Goal: Communication & Community: Ask a question

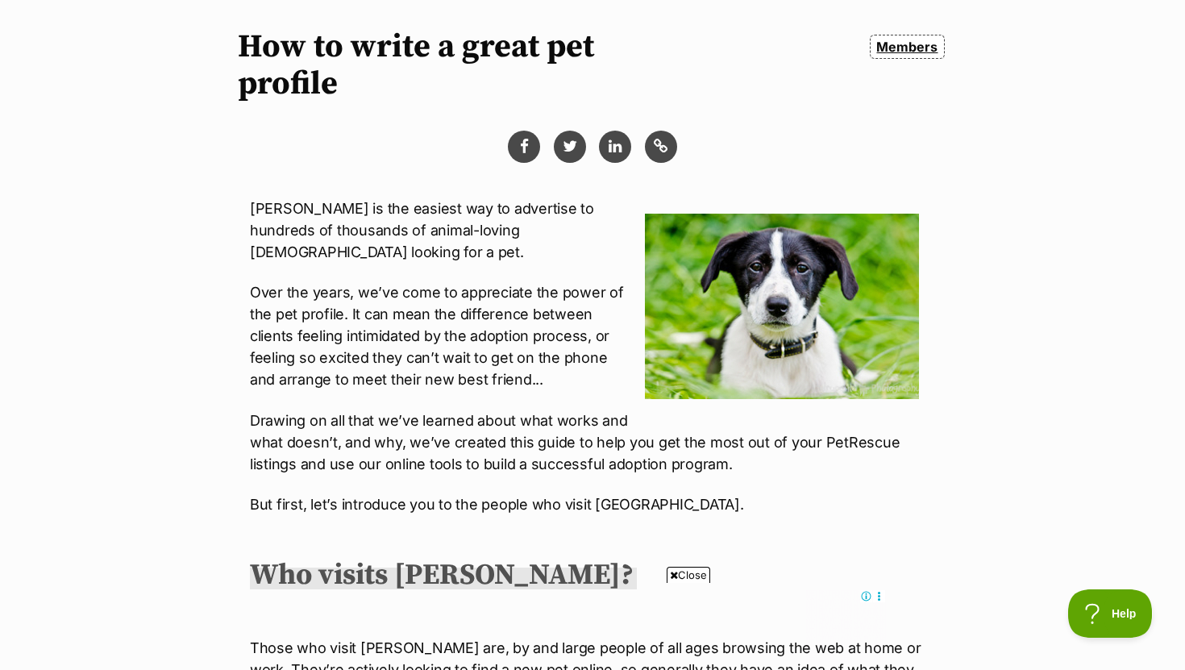
scroll to position [235, 0]
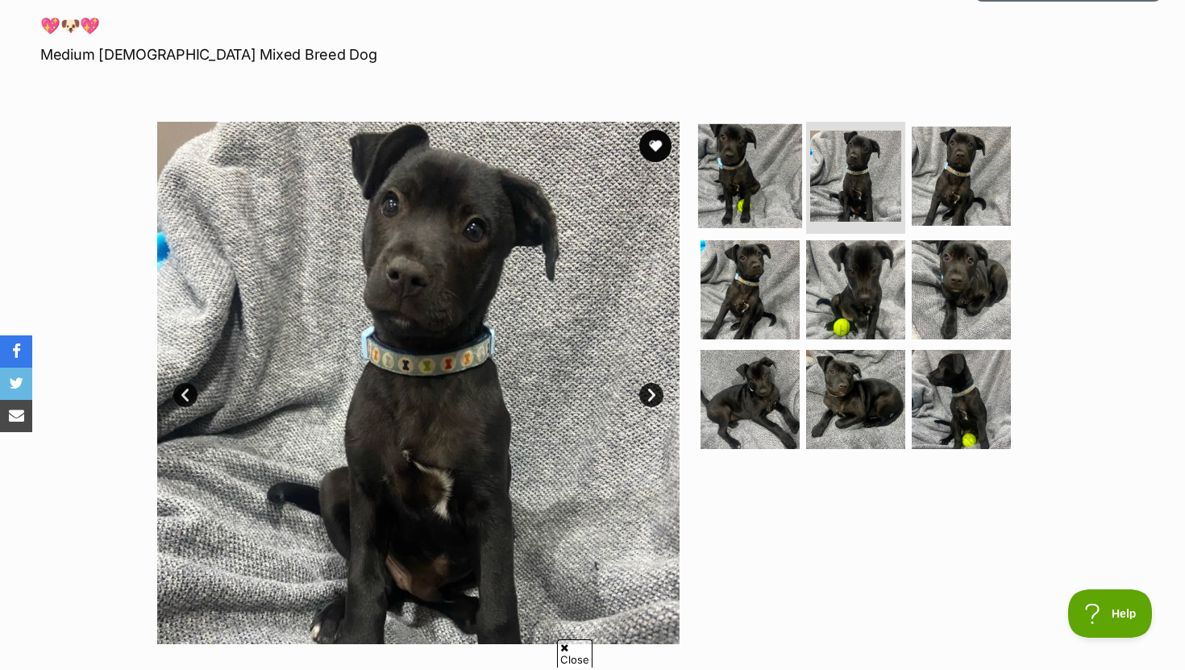
click at [754, 177] on img at bounding box center [750, 175] width 104 height 104
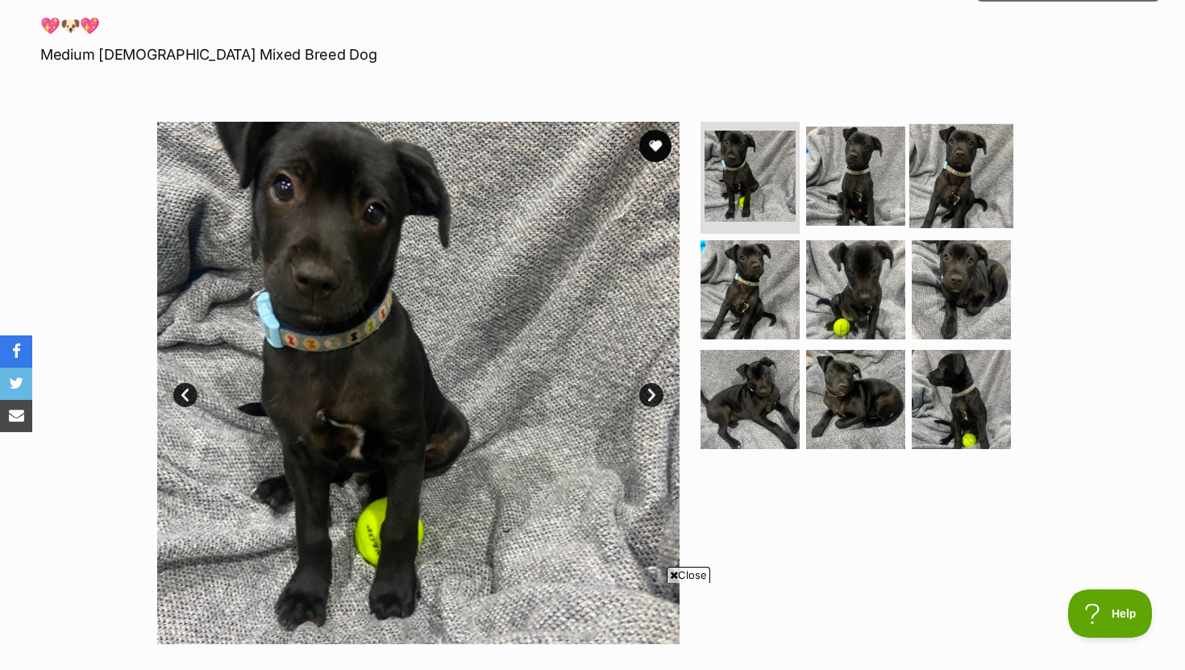
click at [948, 197] on img at bounding box center [962, 175] width 104 height 104
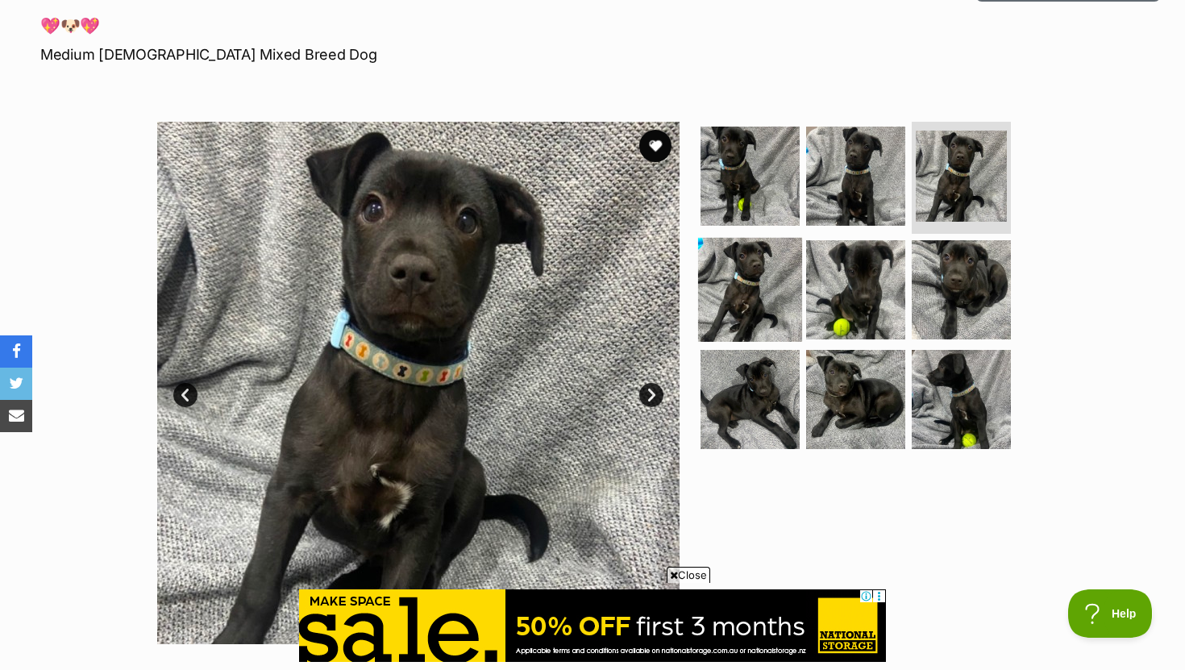
click at [782, 273] on img at bounding box center [750, 290] width 104 height 104
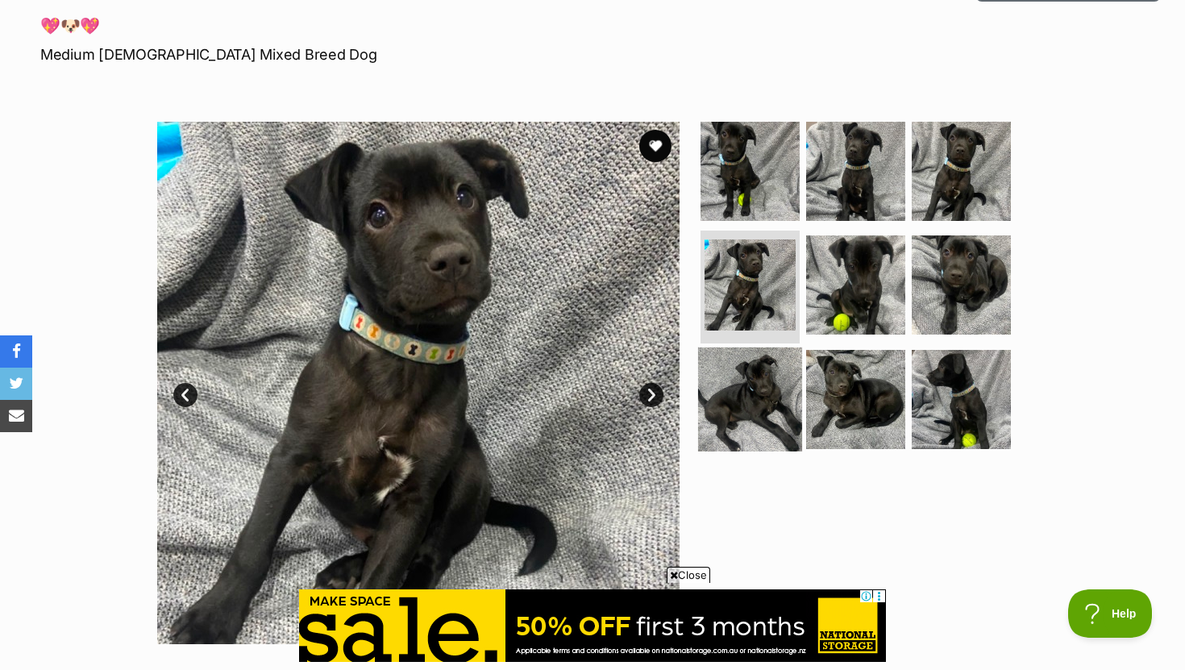
click at [773, 394] on img at bounding box center [750, 400] width 104 height 104
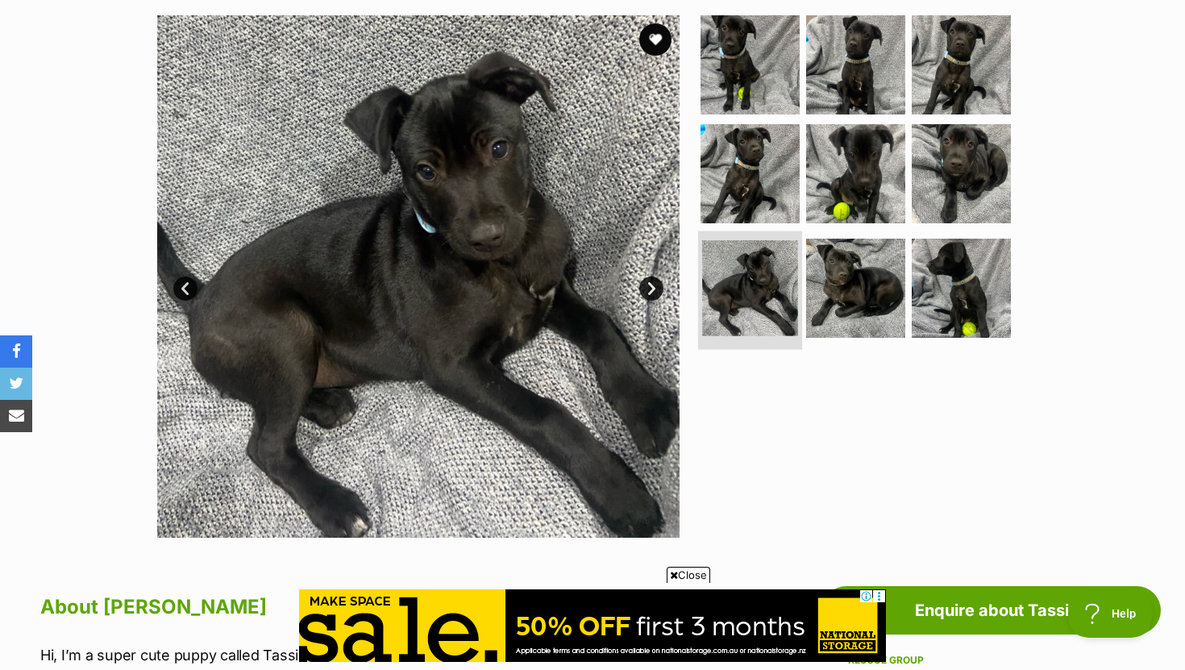
scroll to position [328, 0]
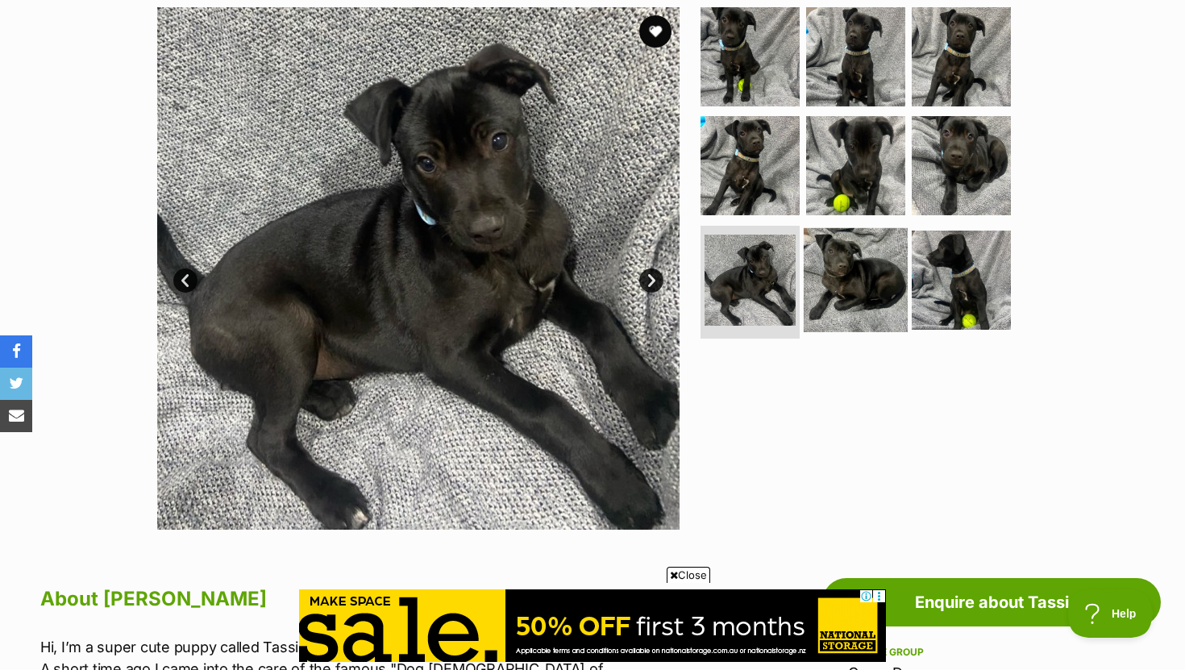
click at [816, 281] on img at bounding box center [856, 280] width 104 height 104
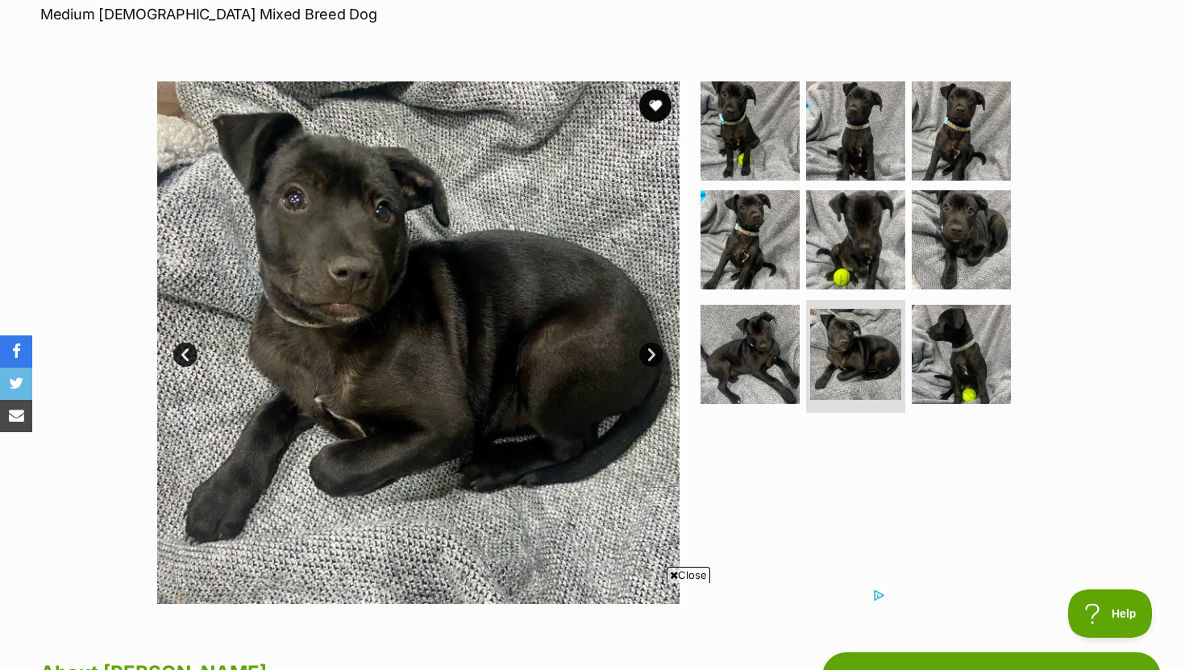
scroll to position [244, 0]
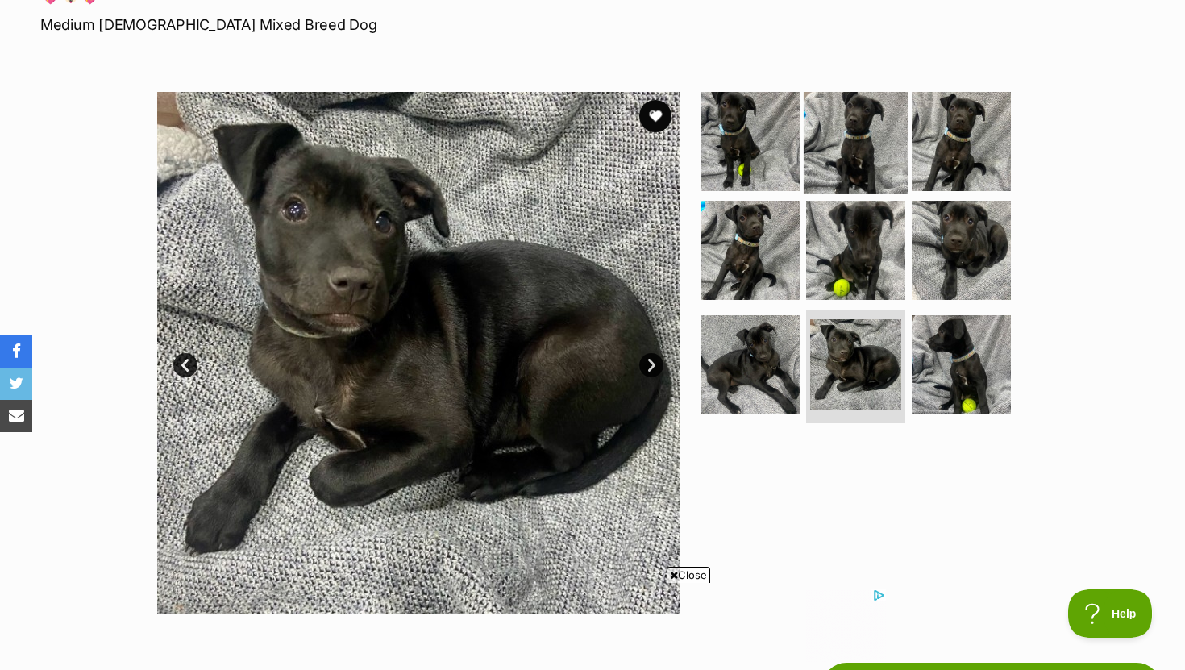
click at [833, 139] on img at bounding box center [856, 141] width 104 height 104
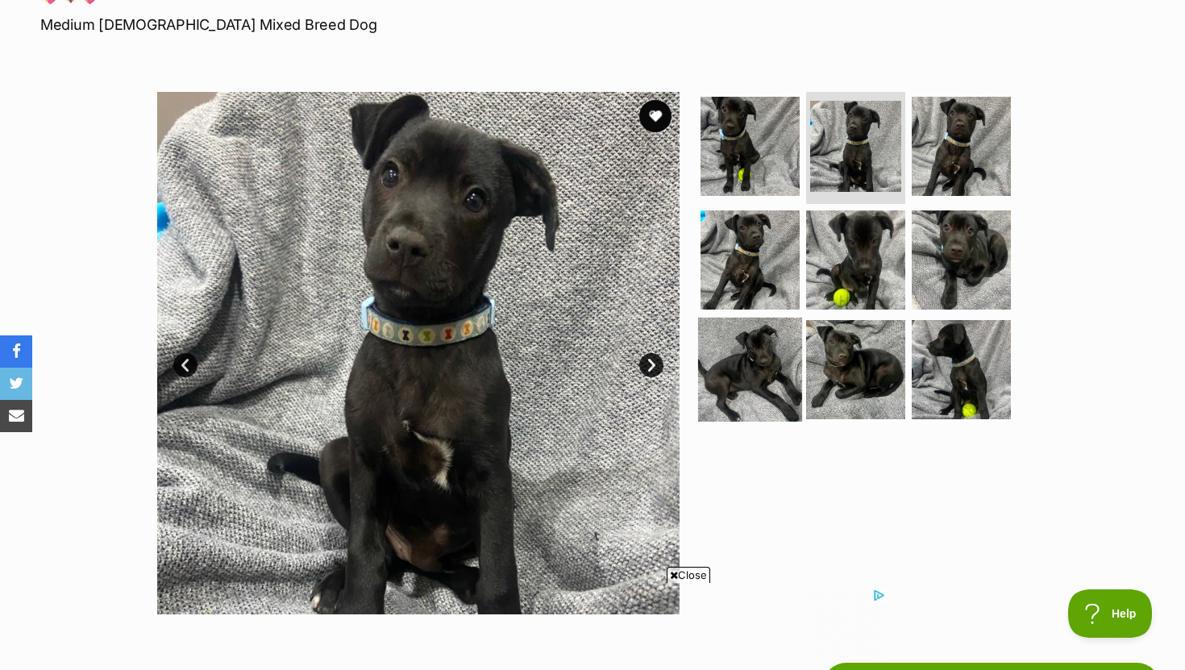
click at [747, 356] on img at bounding box center [750, 370] width 104 height 104
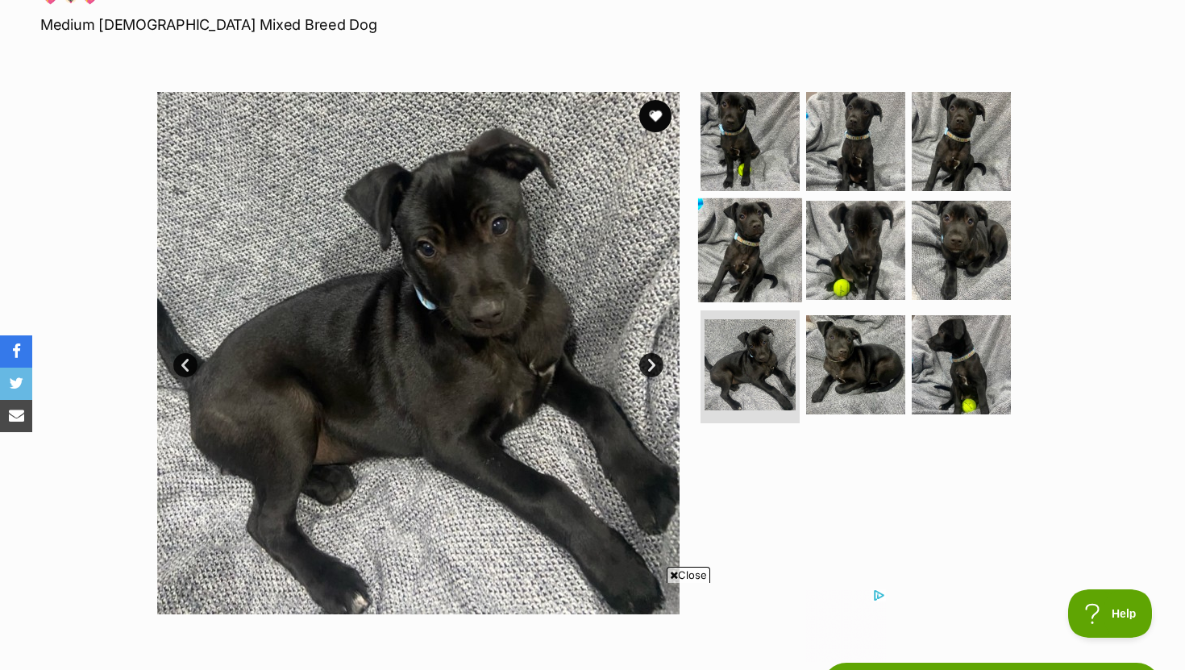
click at [739, 254] on img at bounding box center [750, 250] width 104 height 104
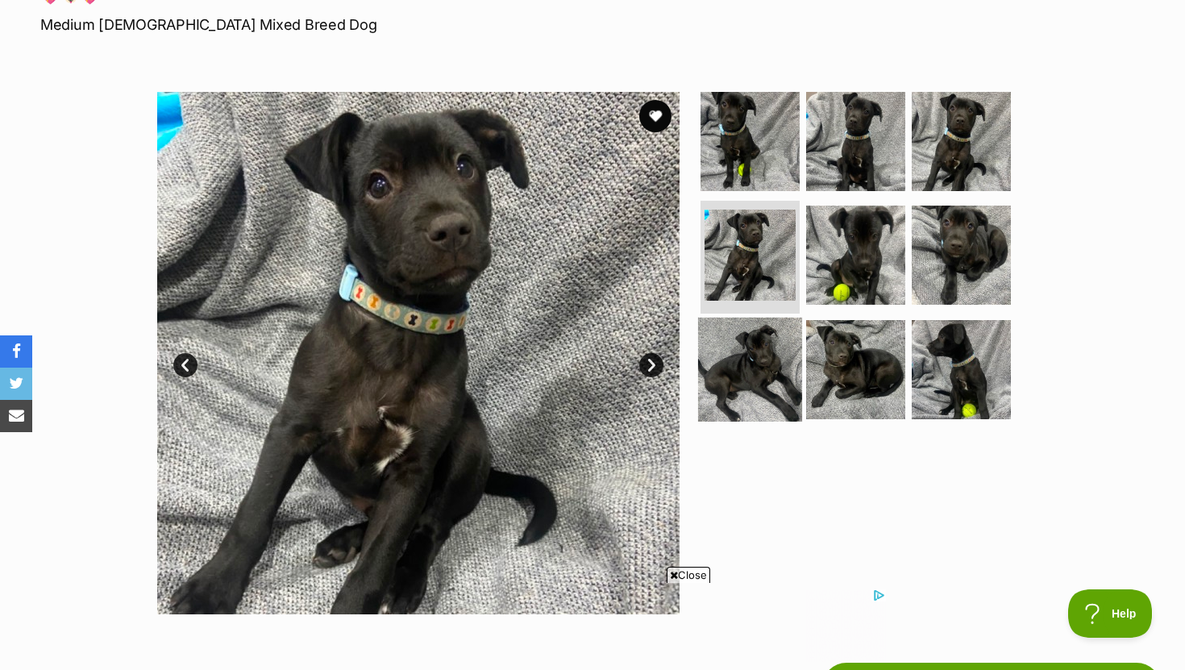
click at [756, 383] on img at bounding box center [750, 370] width 104 height 104
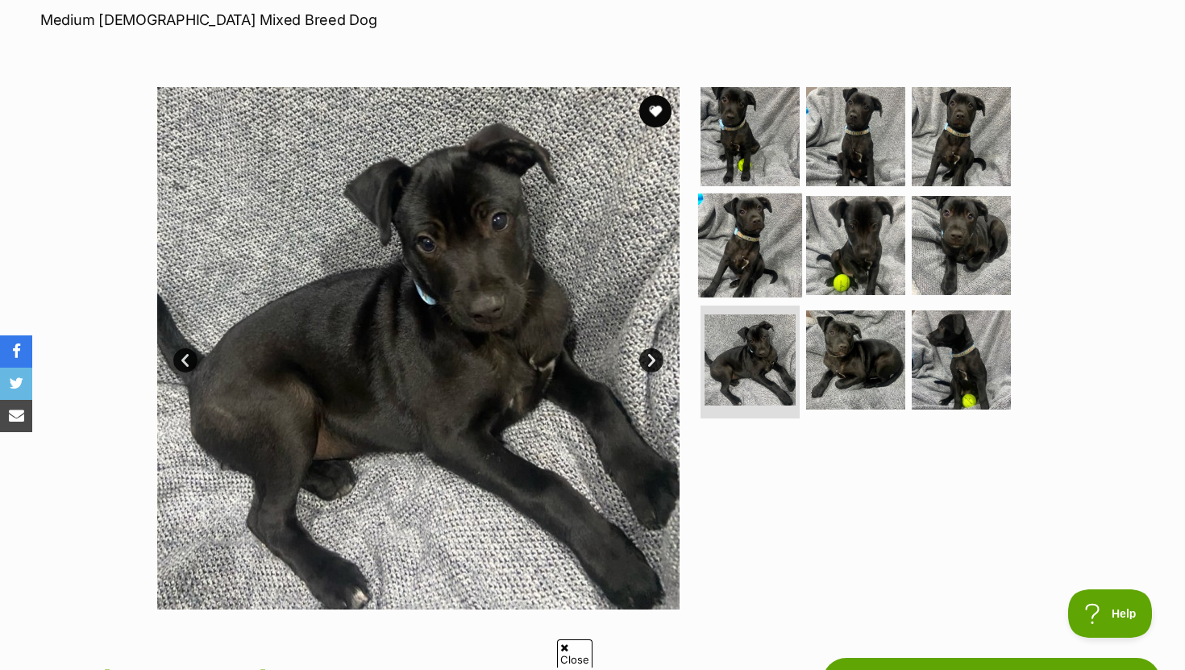
scroll to position [0, 0]
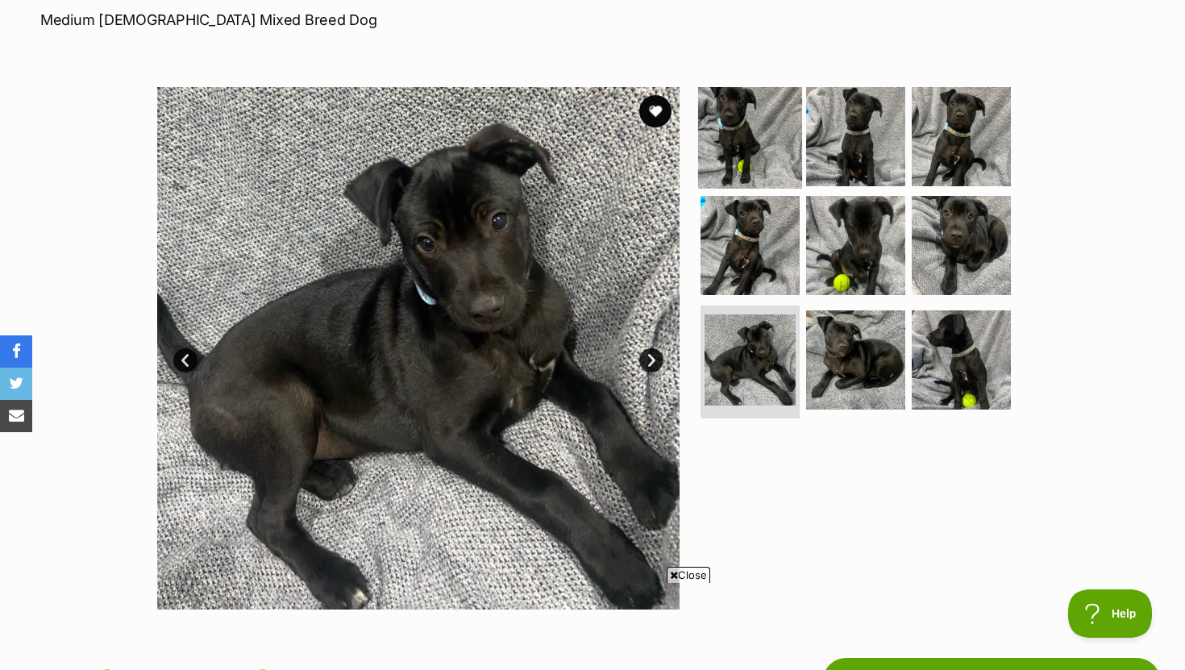
click at [748, 148] on img at bounding box center [750, 136] width 104 height 104
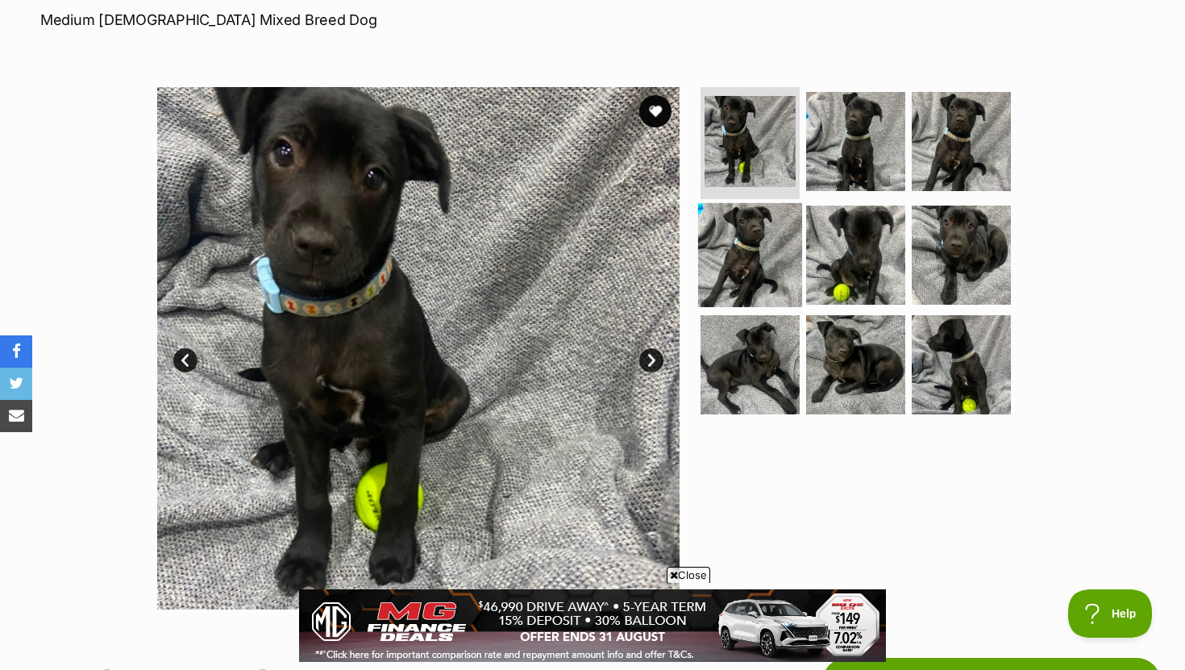
click at [752, 227] on img at bounding box center [750, 255] width 104 height 104
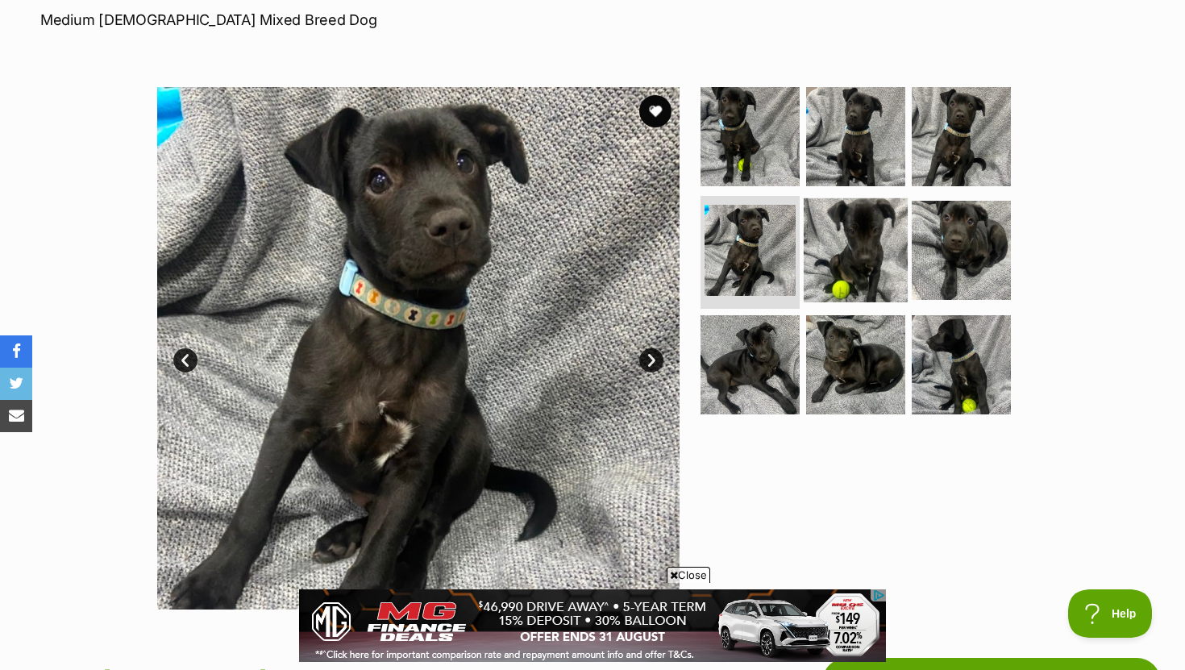
click at [848, 226] on img at bounding box center [856, 250] width 104 height 104
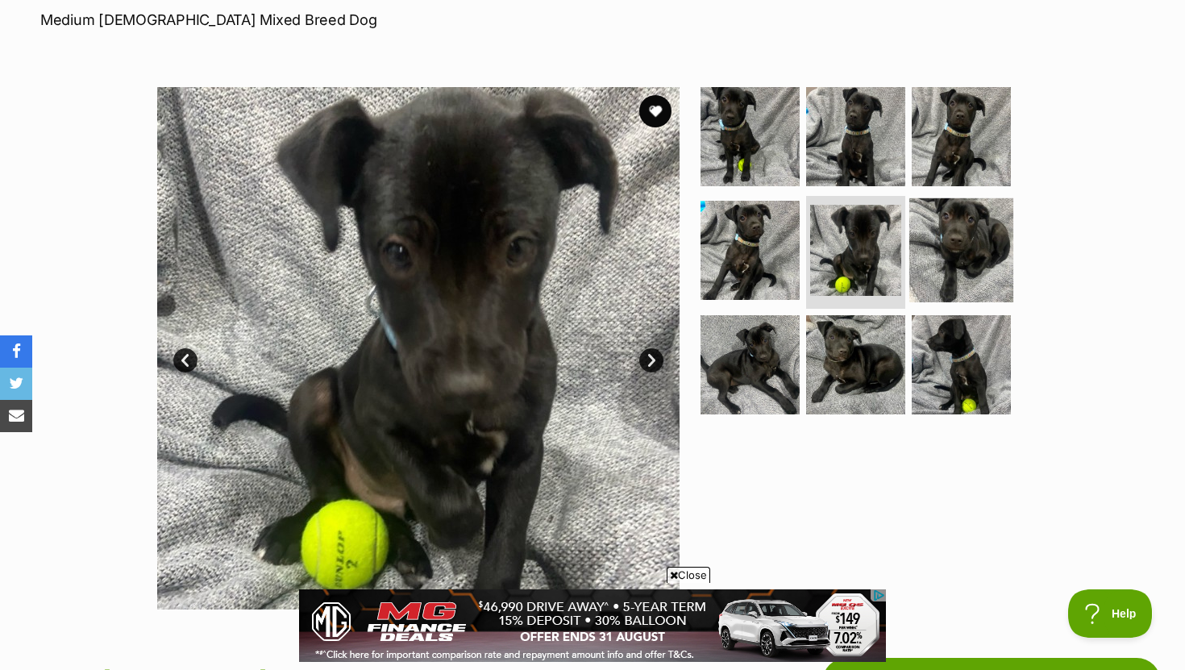
click at [971, 242] on img at bounding box center [962, 250] width 104 height 104
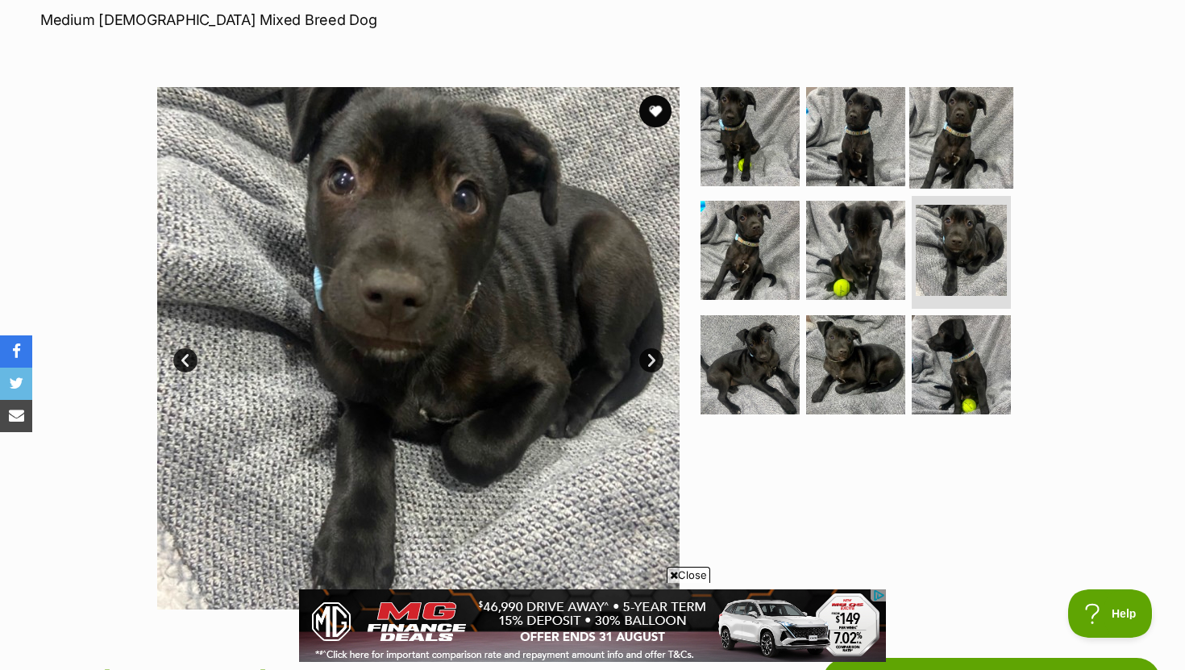
click at [963, 160] on img at bounding box center [962, 136] width 104 height 104
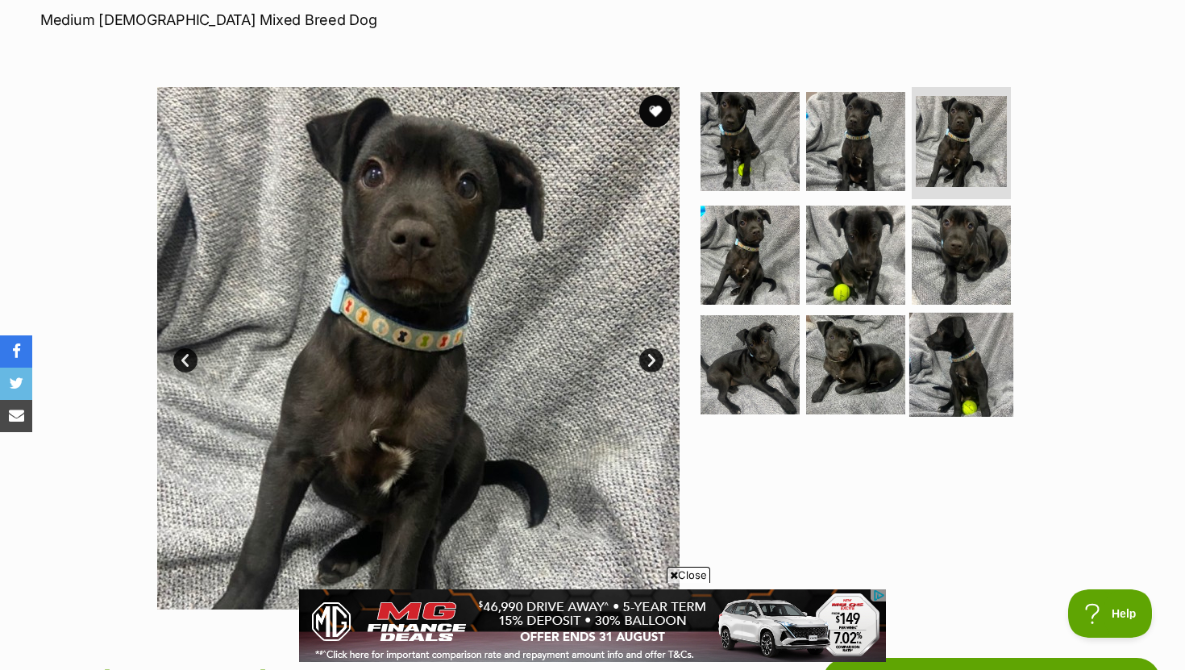
click at [956, 363] on img at bounding box center [962, 365] width 104 height 104
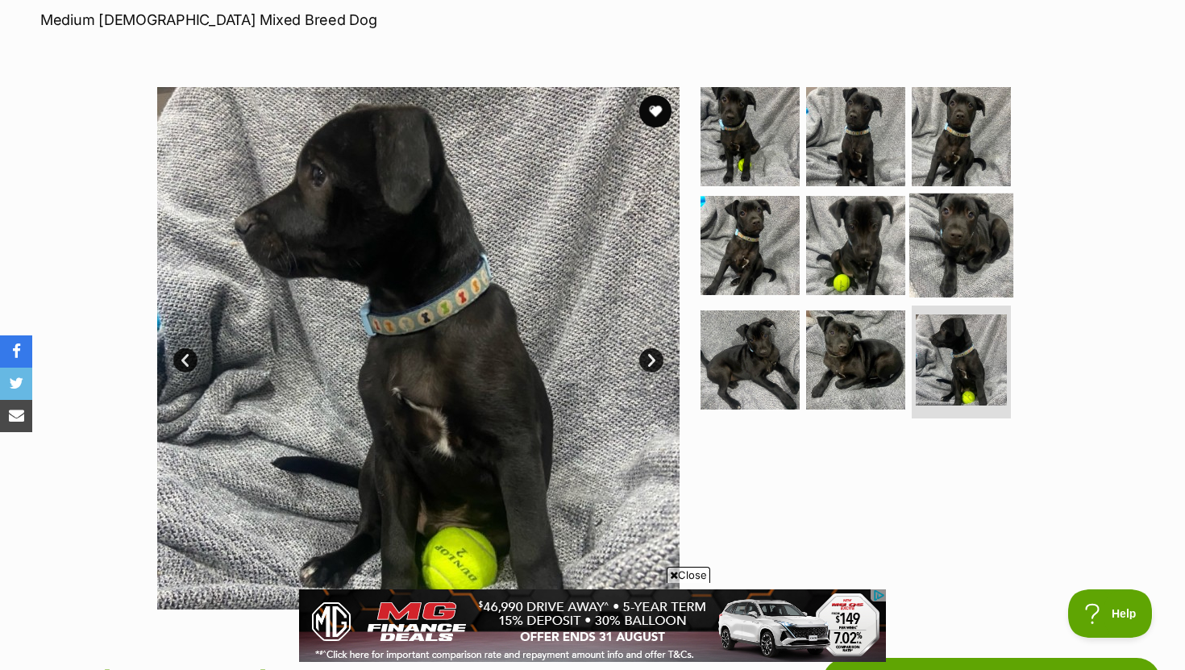
click at [954, 276] on img at bounding box center [962, 246] width 104 height 104
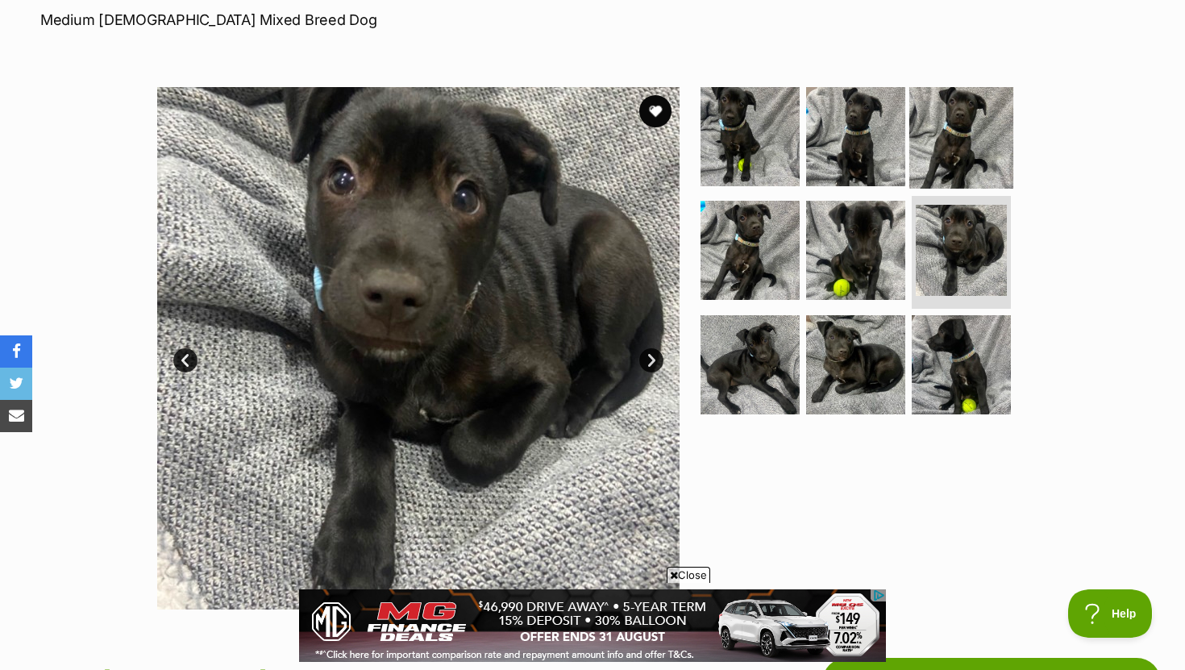
click at [951, 160] on img at bounding box center [962, 136] width 104 height 104
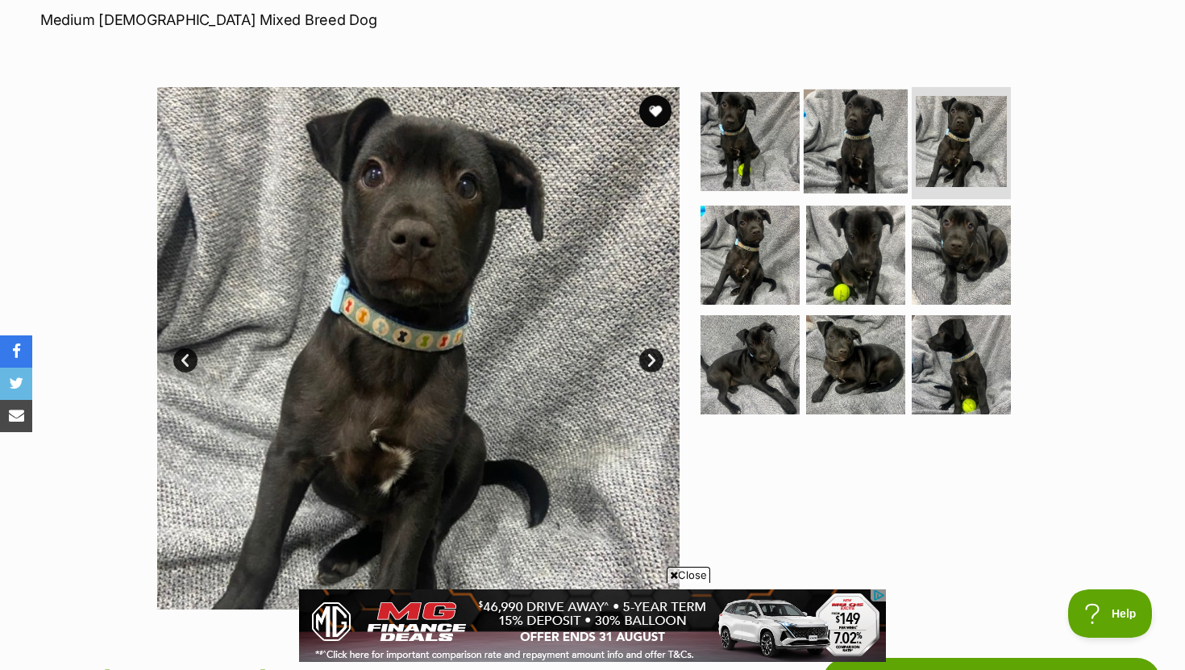
click at [855, 156] on img at bounding box center [856, 141] width 104 height 104
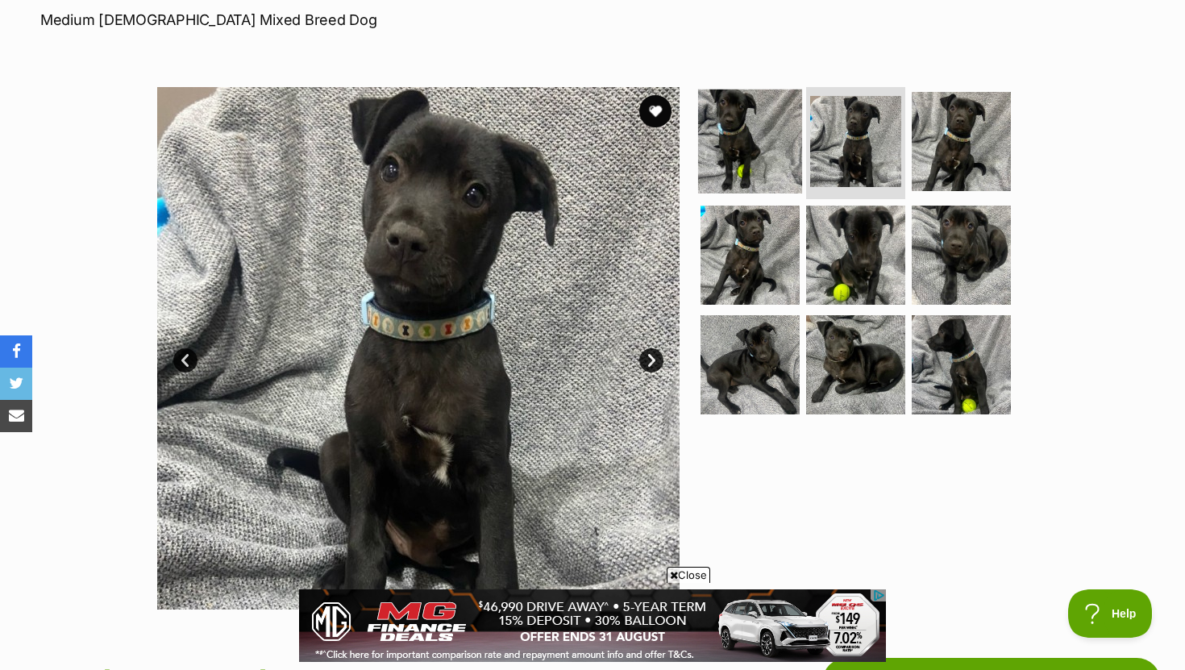
click at [760, 145] on img at bounding box center [750, 141] width 104 height 104
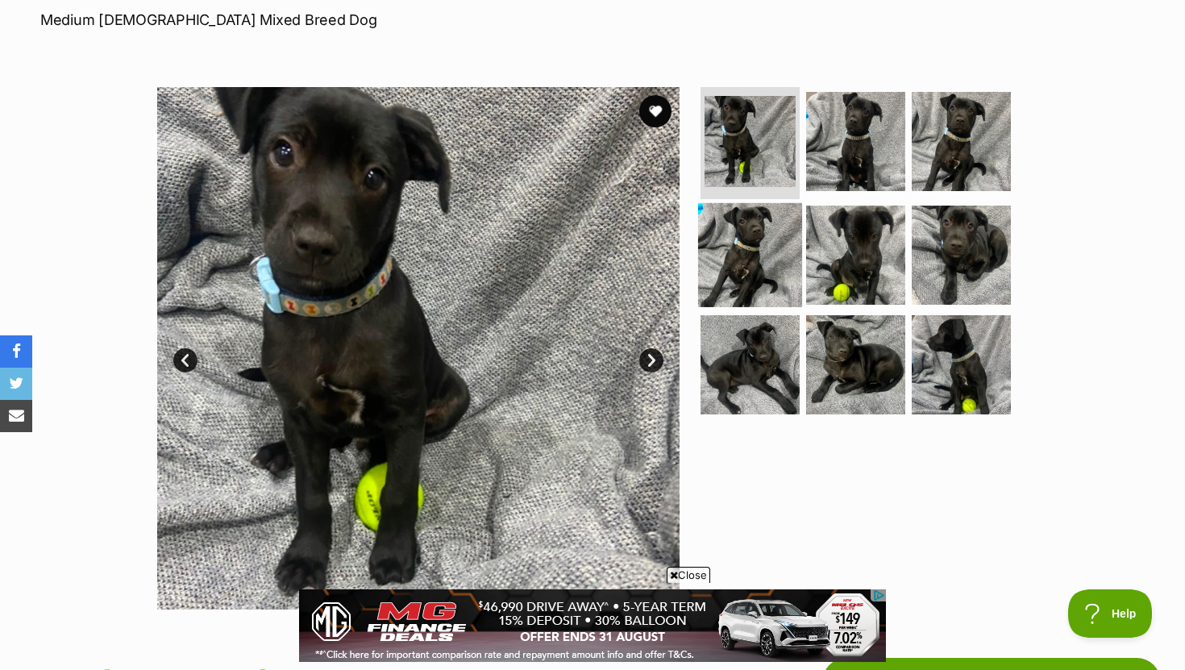
click at [772, 257] on img at bounding box center [750, 255] width 104 height 104
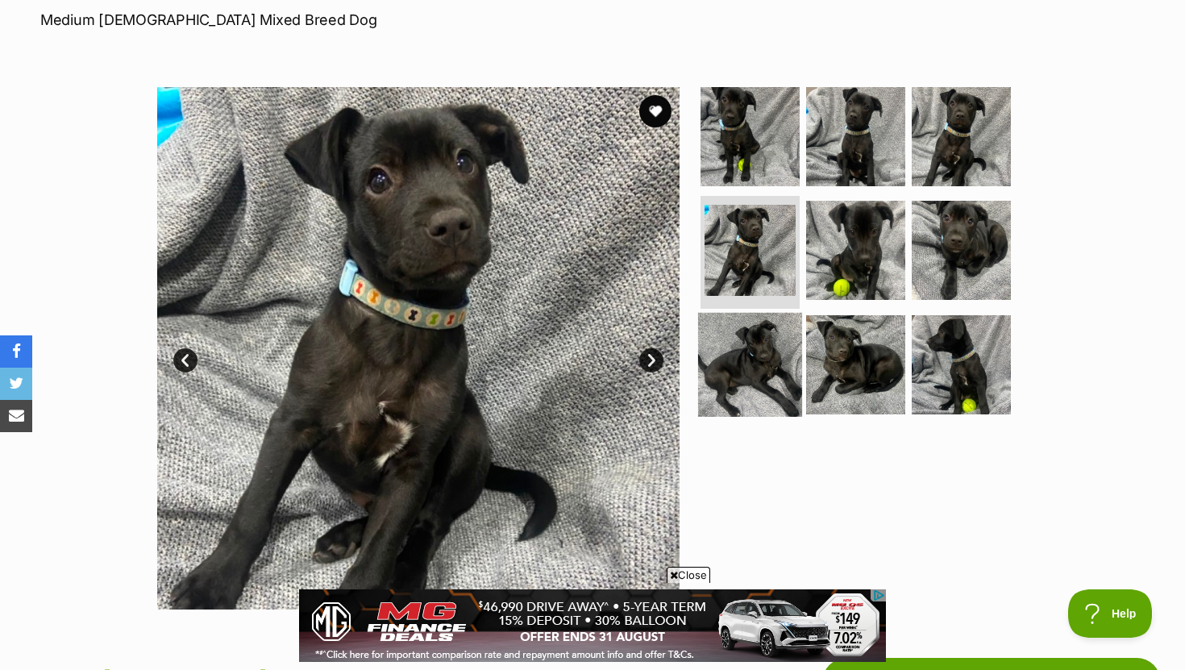
click at [752, 366] on img at bounding box center [750, 365] width 104 height 104
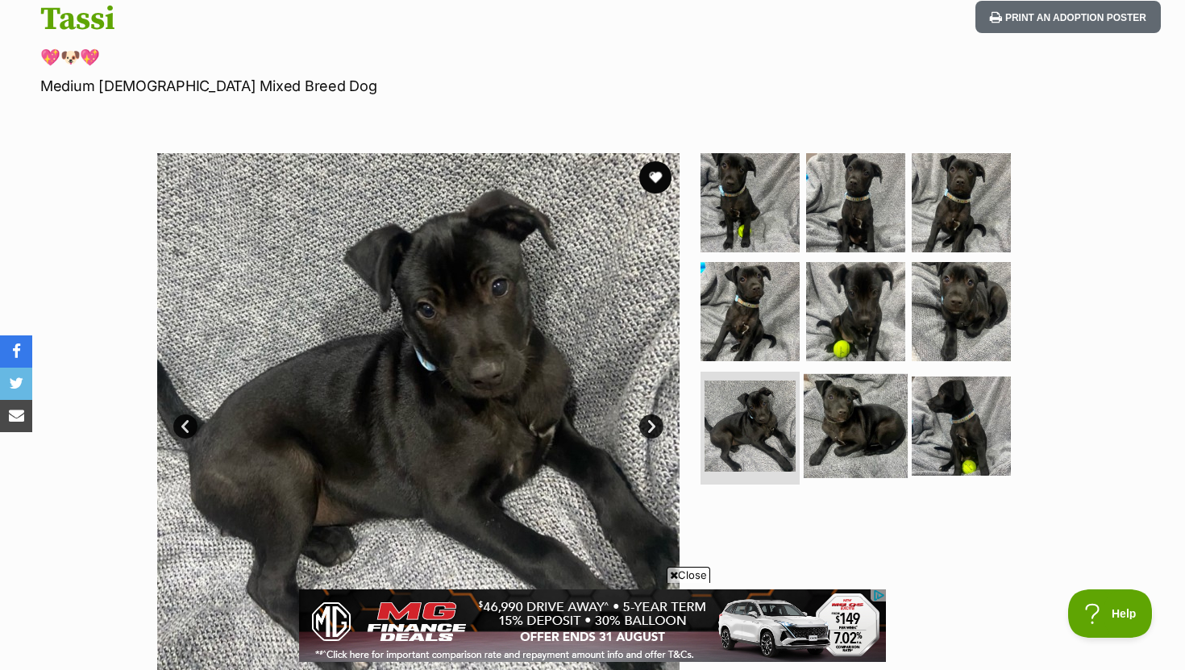
scroll to position [189, 0]
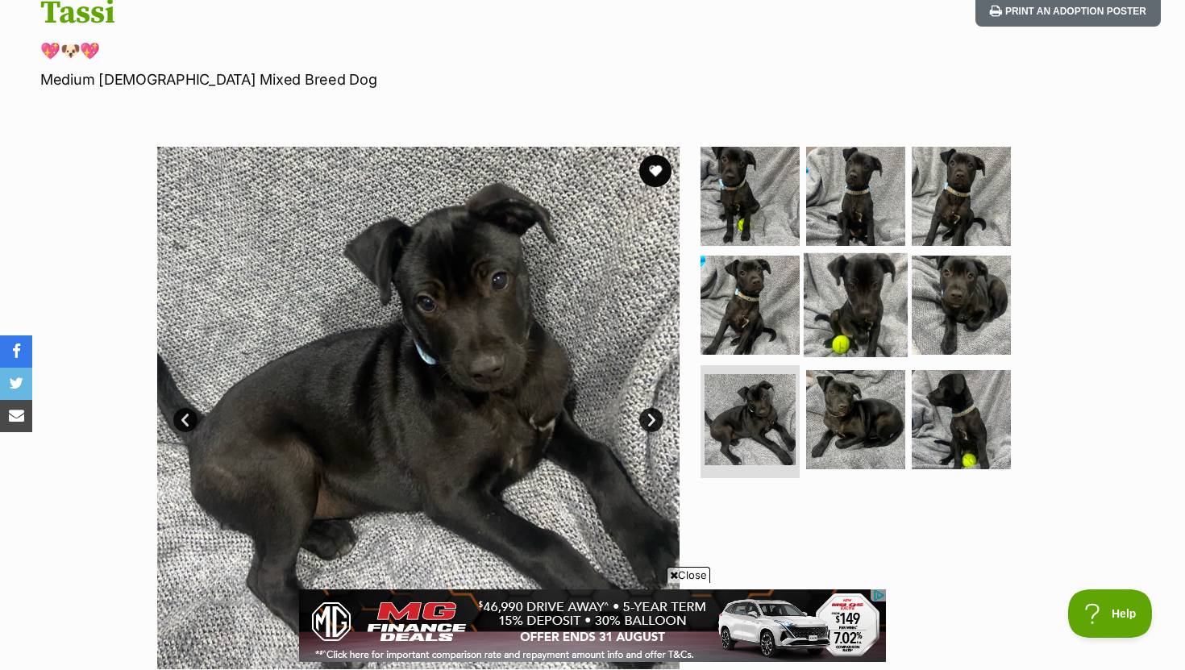
click at [844, 281] on img at bounding box center [856, 305] width 104 height 104
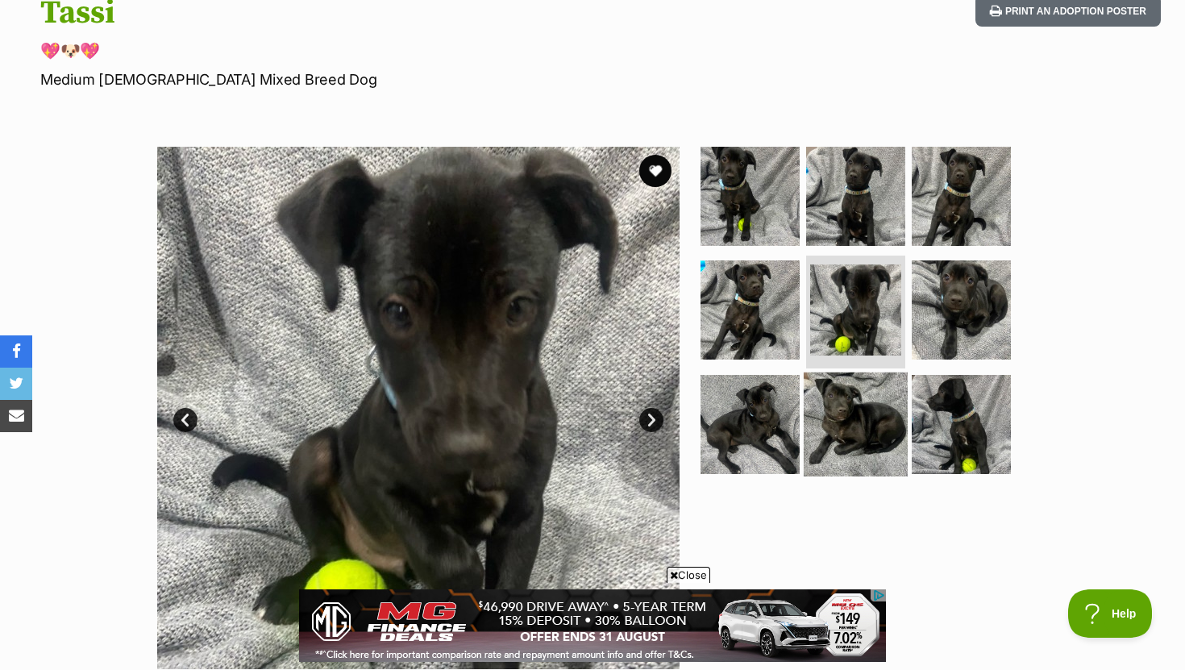
click at [849, 444] on img at bounding box center [856, 425] width 104 height 104
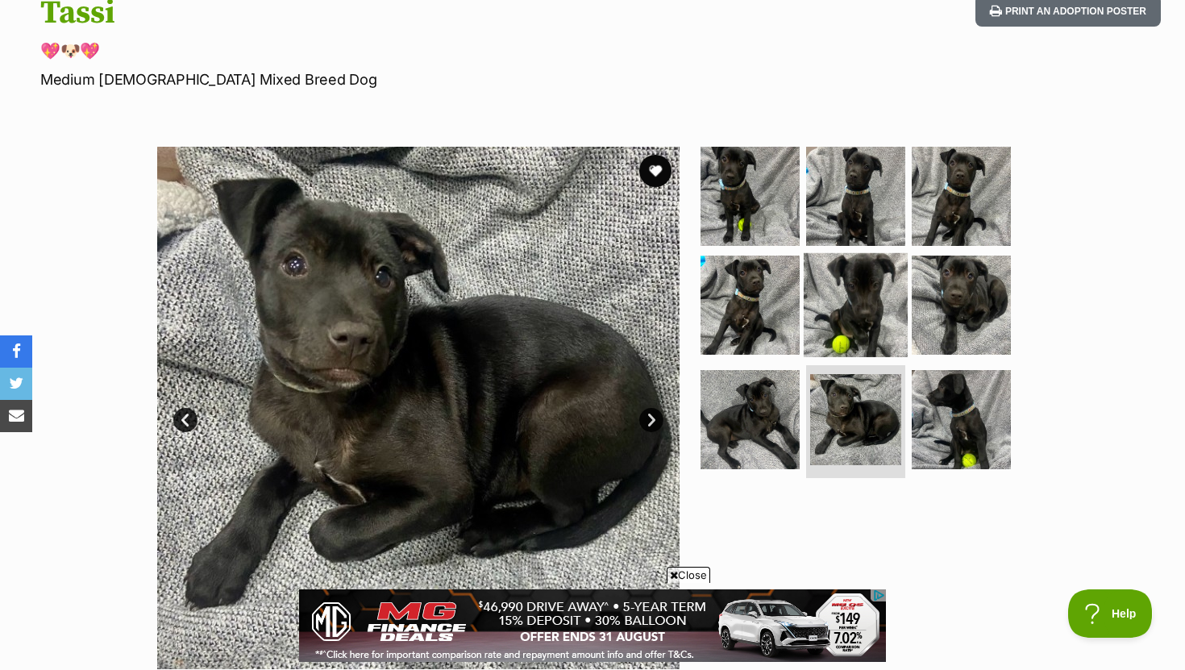
click at [848, 322] on img at bounding box center [856, 305] width 104 height 104
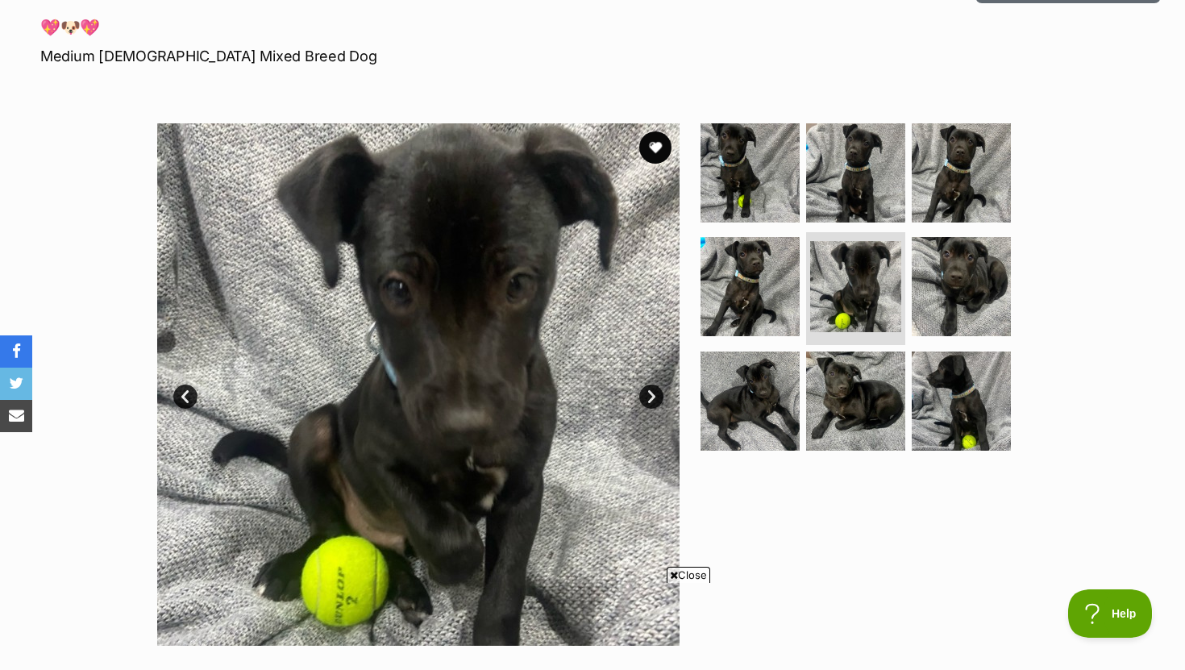
scroll to position [294, 0]
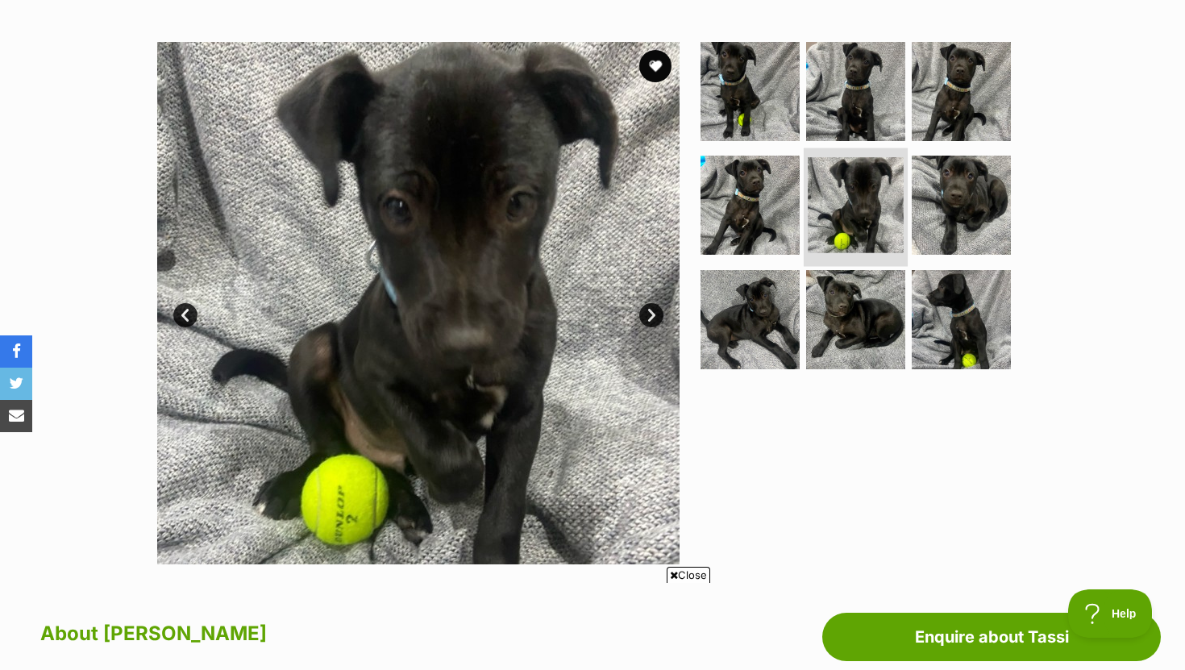
click at [856, 230] on img at bounding box center [856, 205] width 96 height 96
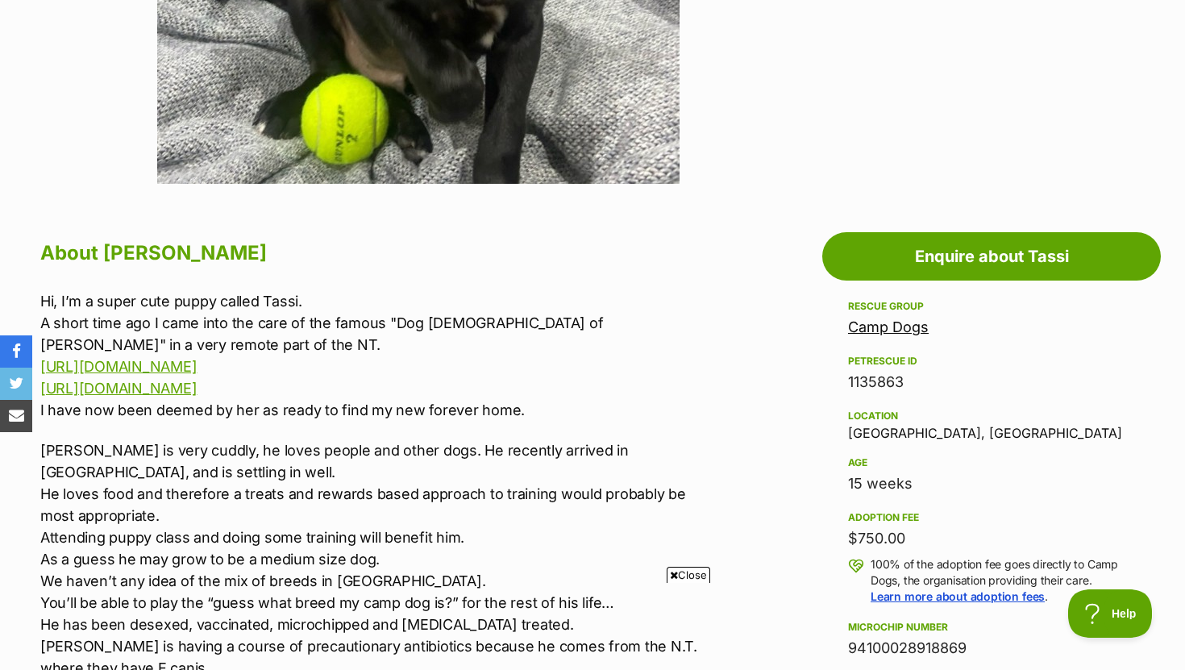
scroll to position [682, 0]
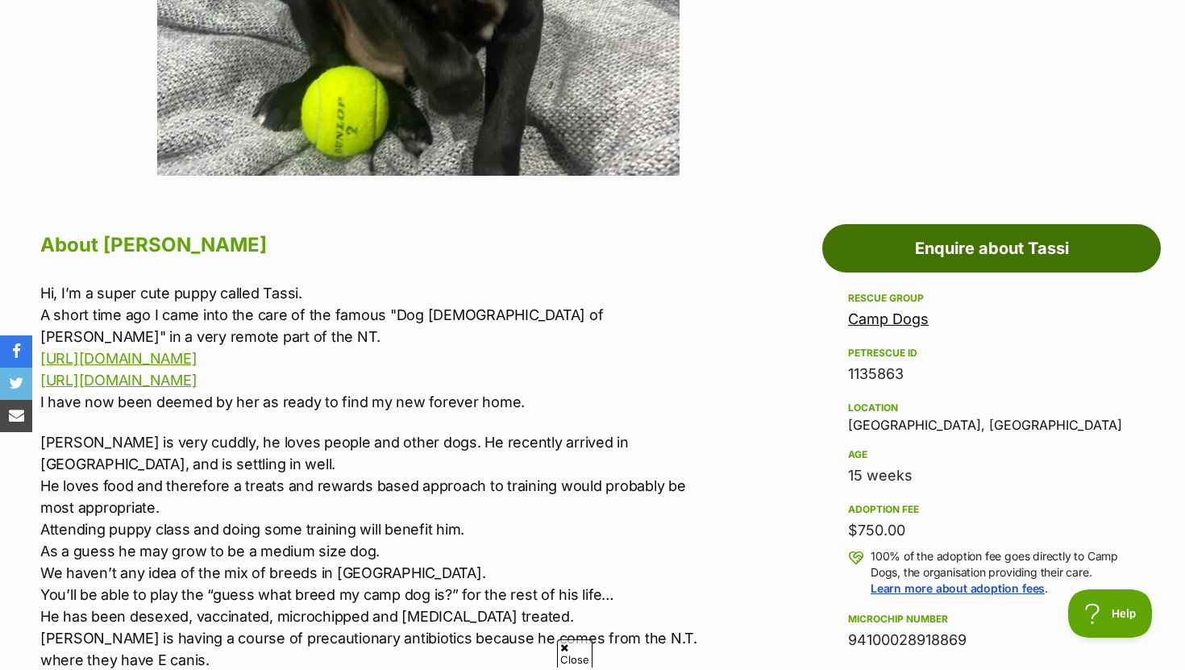
click at [874, 244] on link "Enquire about Tassi" at bounding box center [992, 248] width 339 height 48
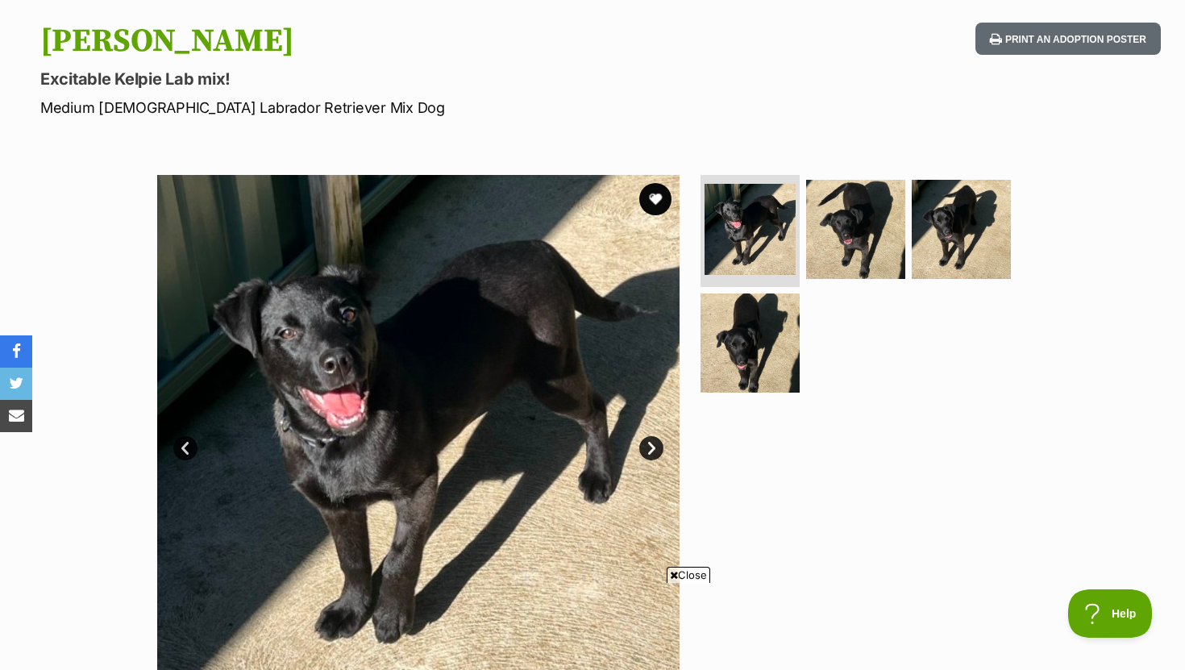
scroll to position [169, 0]
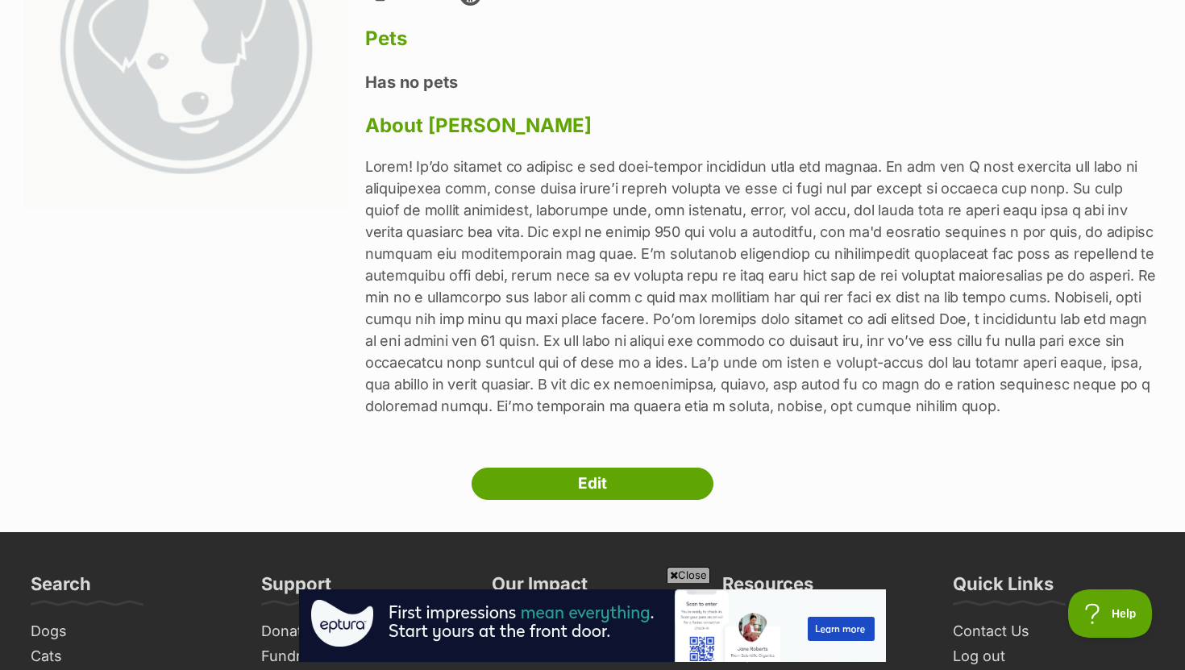
scroll to position [270, 0]
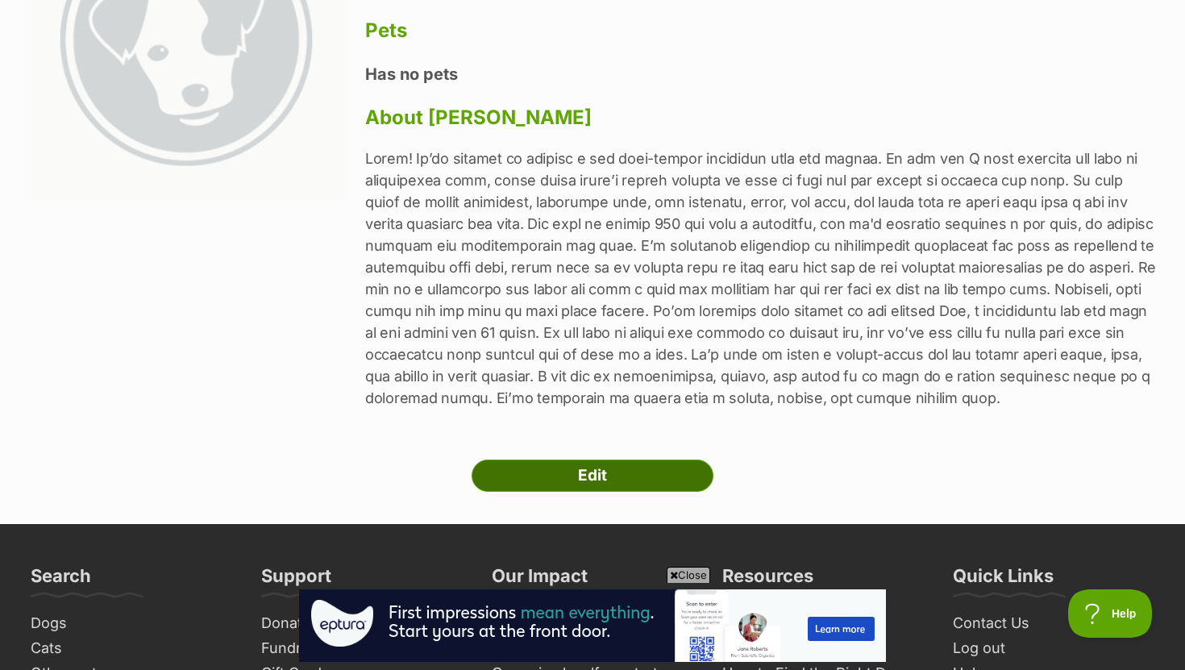
click at [619, 475] on link "Edit" at bounding box center [593, 476] width 242 height 32
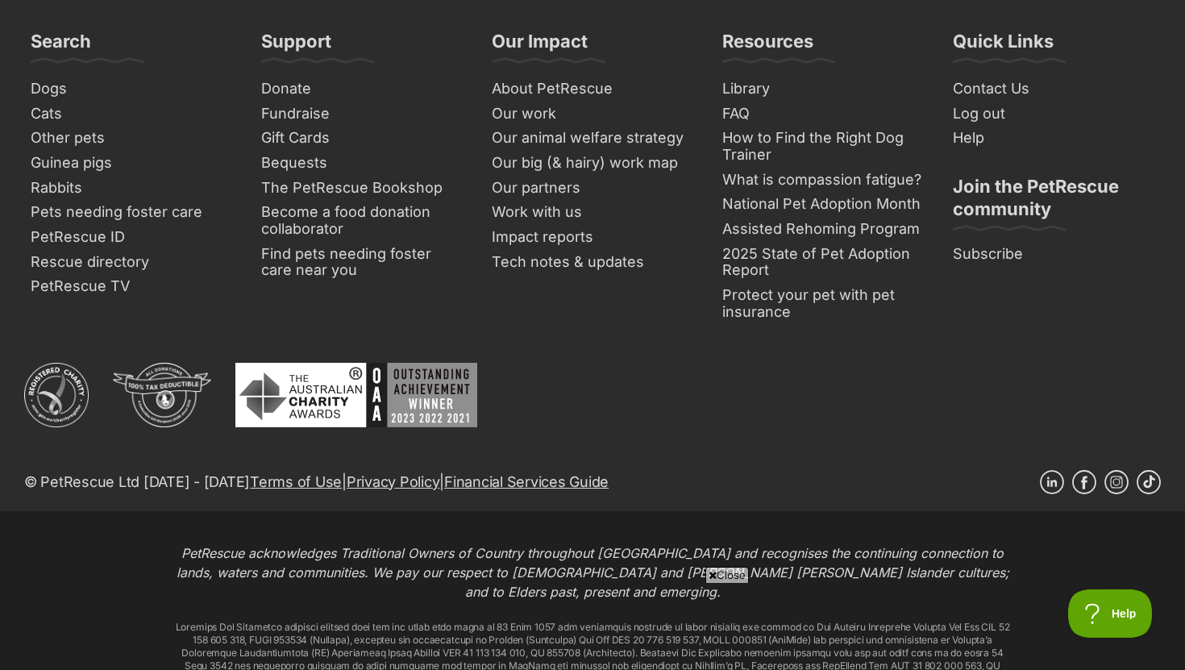
scroll to position [2301, 0]
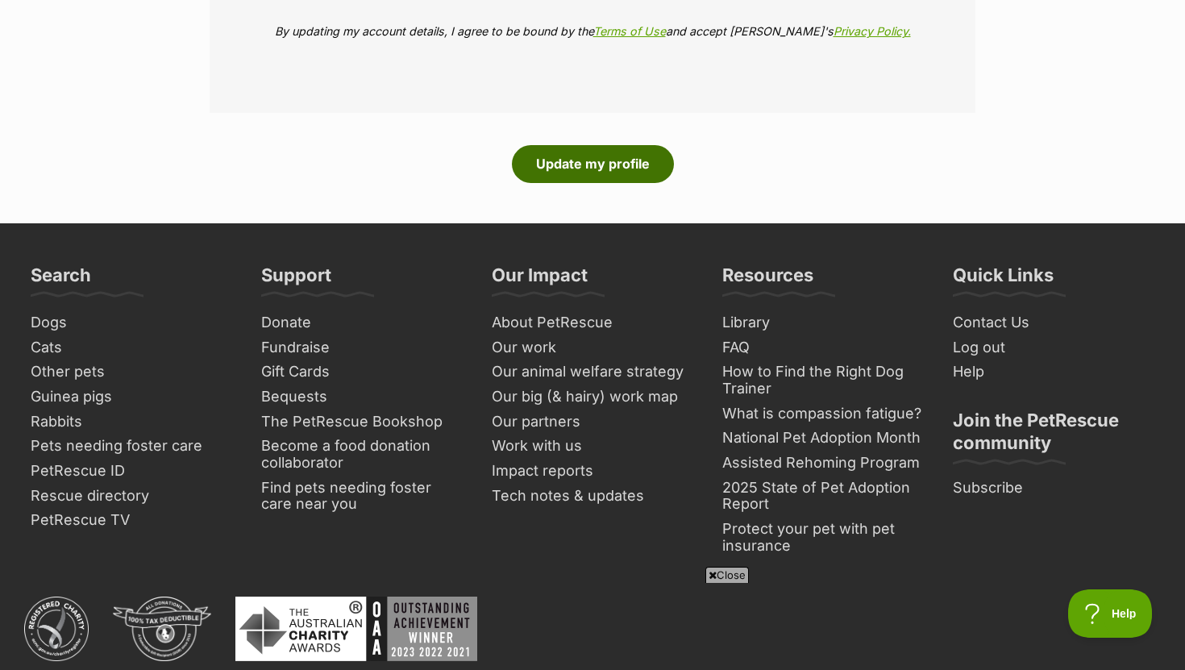
click at [587, 157] on button "Update my profile" at bounding box center [593, 163] width 162 height 37
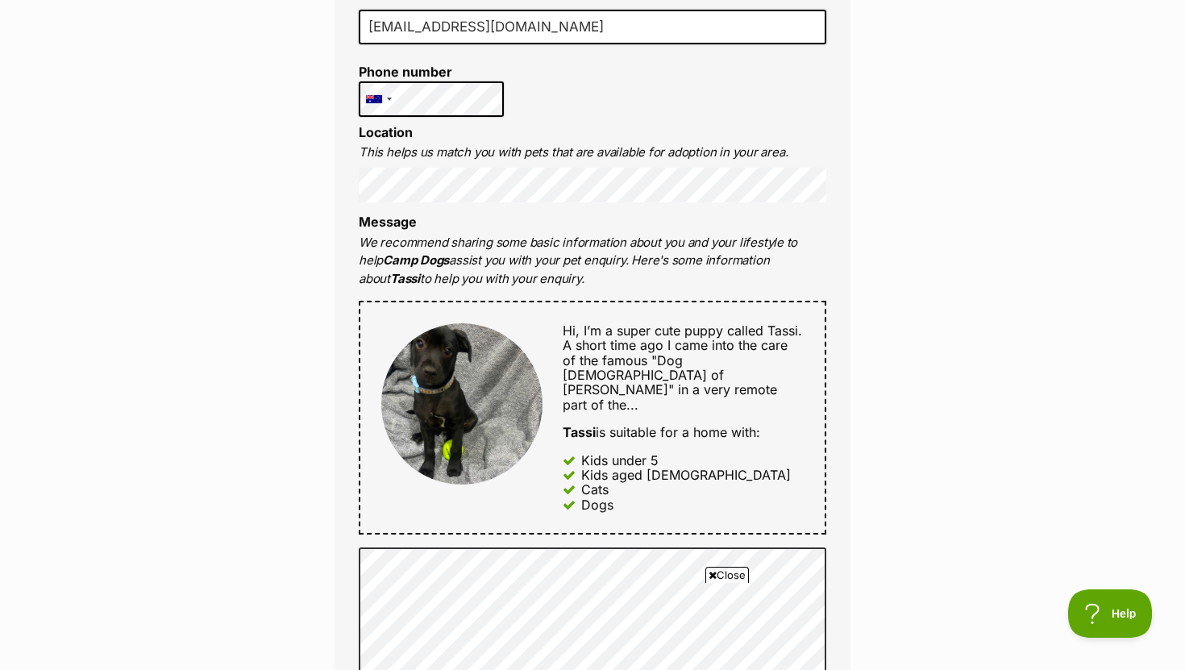
scroll to position [866, 0]
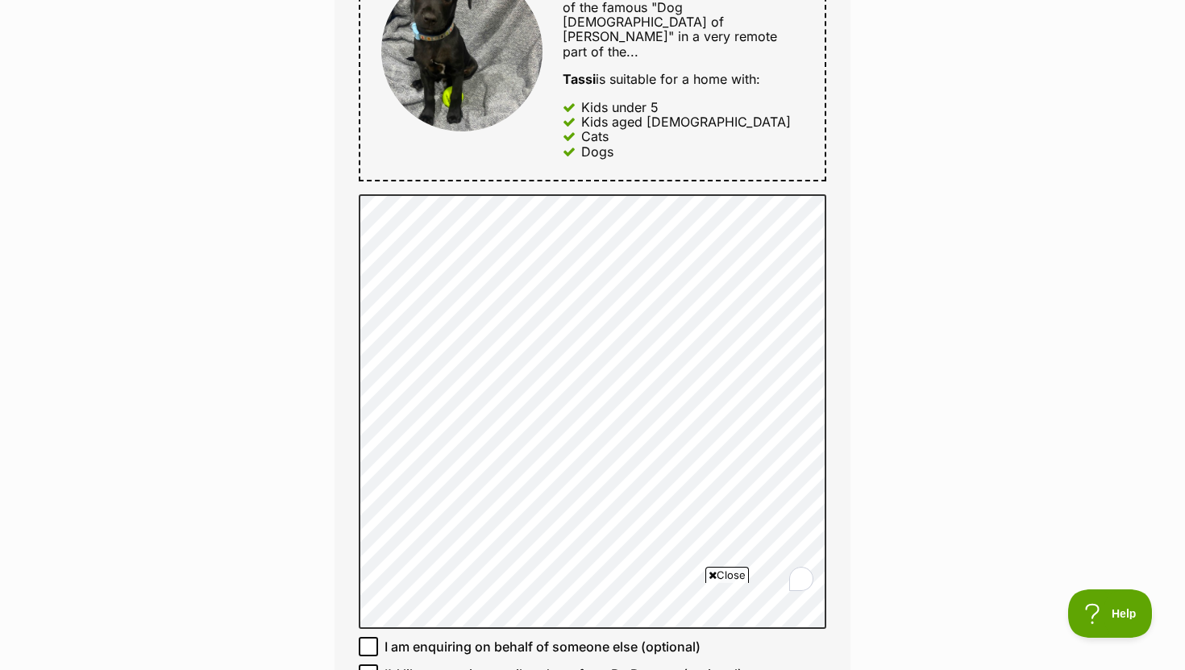
click at [897, 290] on div "Enquire about Tassi Full name [GEOGRAPHIC_DATA] Email We require this to be abl…" at bounding box center [592, 416] width 1185 height 2271
click at [297, 296] on div "Enquire about Tassi Full name [GEOGRAPHIC_DATA] Email We require this to be abl…" at bounding box center [592, 416] width 1185 height 2271
click at [307, 346] on div "Enquire about Tassi Full name [GEOGRAPHIC_DATA] Email We require this to be abl…" at bounding box center [592, 416] width 1185 height 2271
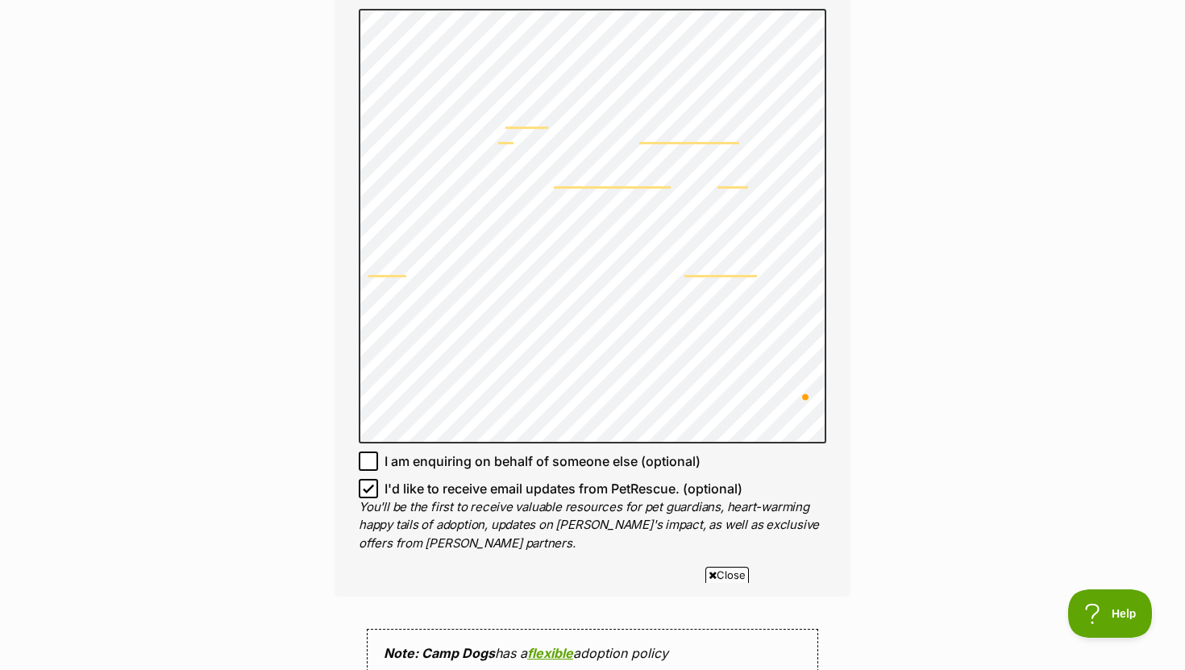
scroll to position [1049, 0]
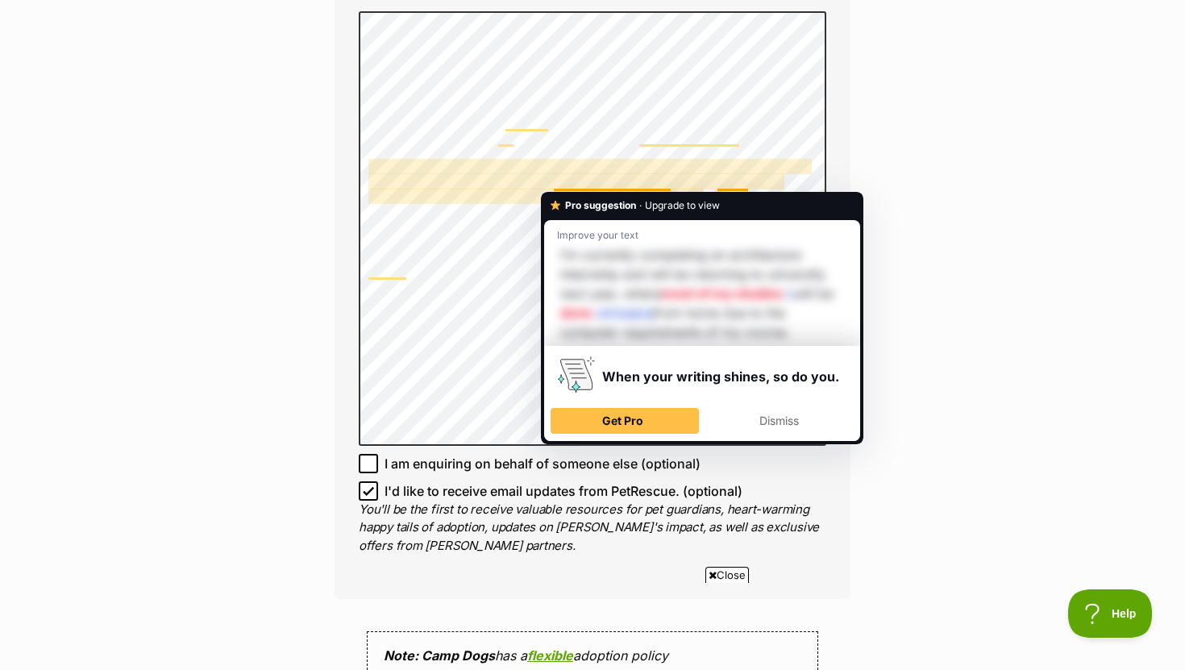
click at [933, 69] on div "Enquire about Tassi Full name [GEOGRAPHIC_DATA] Email We require this to be abl…" at bounding box center [592, 233] width 1185 height 2271
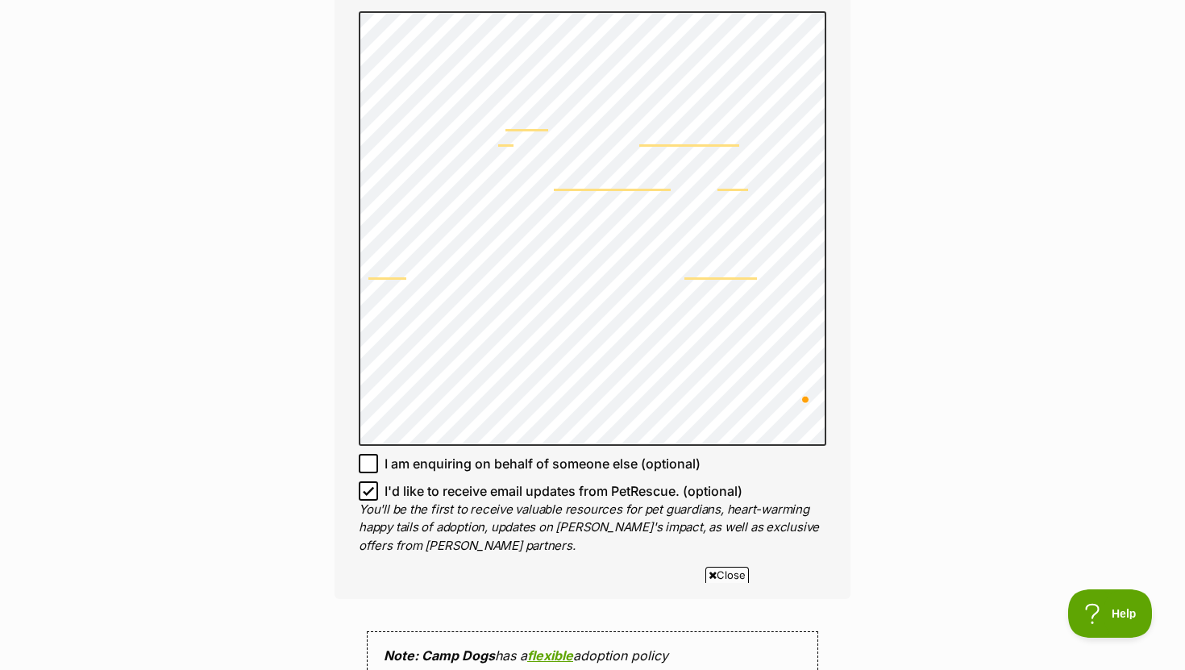
click at [885, 220] on div "Enquire about Tassi Full name [GEOGRAPHIC_DATA] Email We require this to be abl…" at bounding box center [592, 233] width 1185 height 2271
click at [314, 223] on div "Enquire about Tassi Full name [GEOGRAPHIC_DATA] Email We require this to be abl…" at bounding box center [592, 233] width 564 height 2271
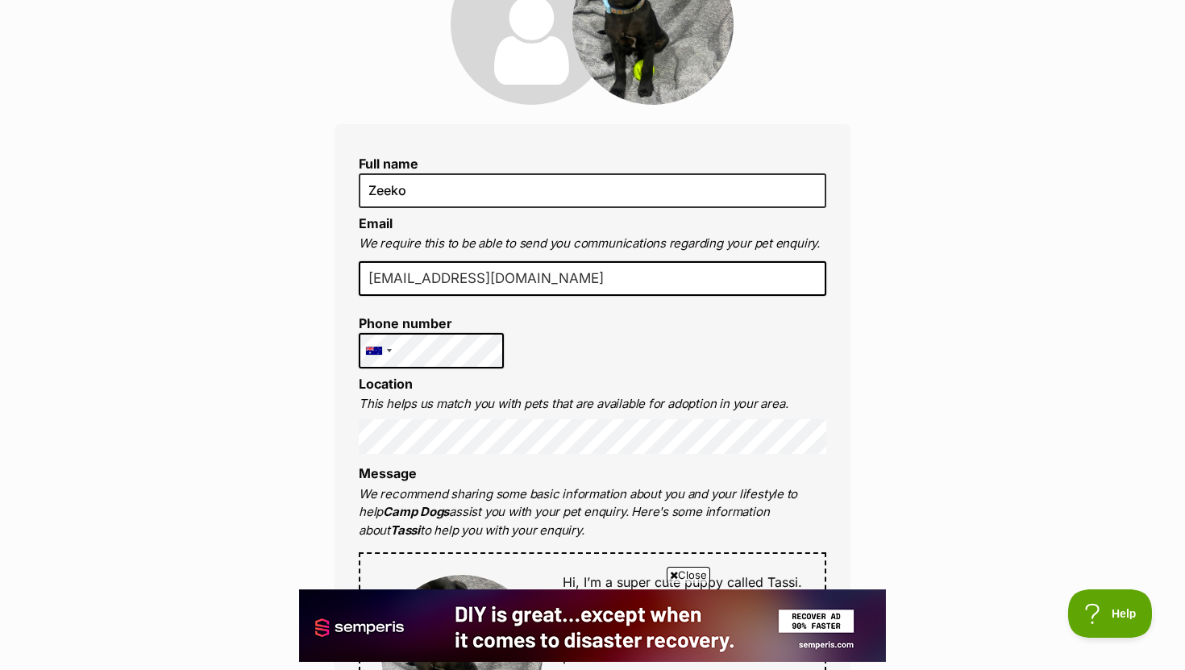
scroll to position [239, 0]
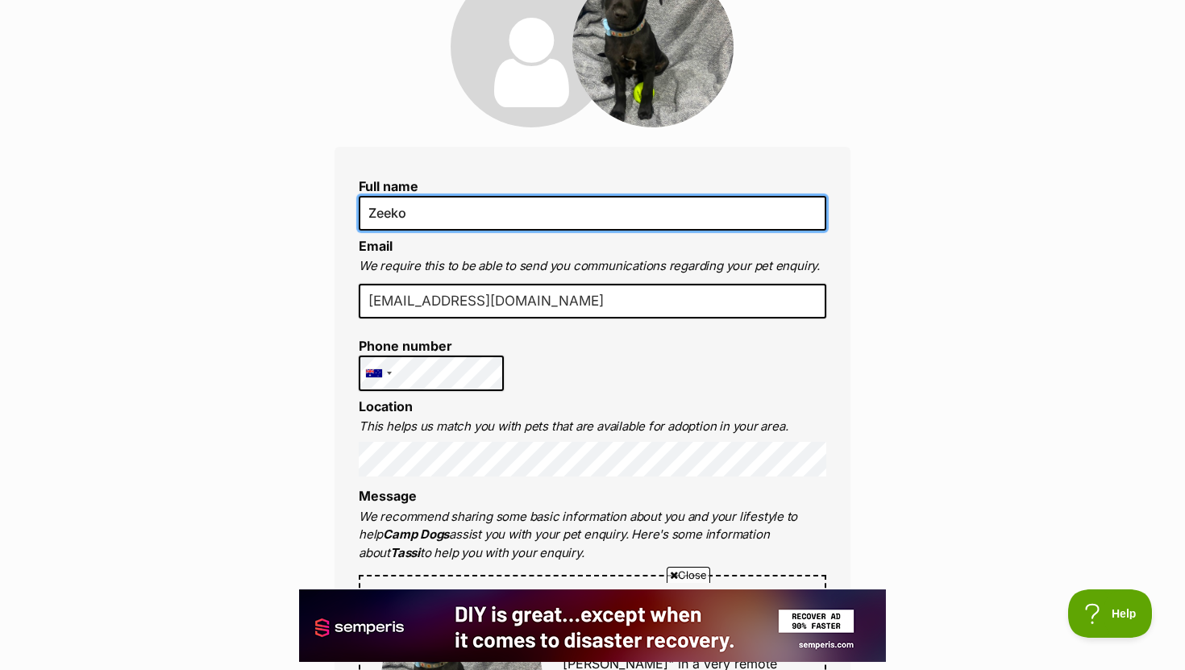
click at [444, 219] on input "Zeeko" at bounding box center [593, 213] width 468 height 34
type input "[PERSON_NAME]"
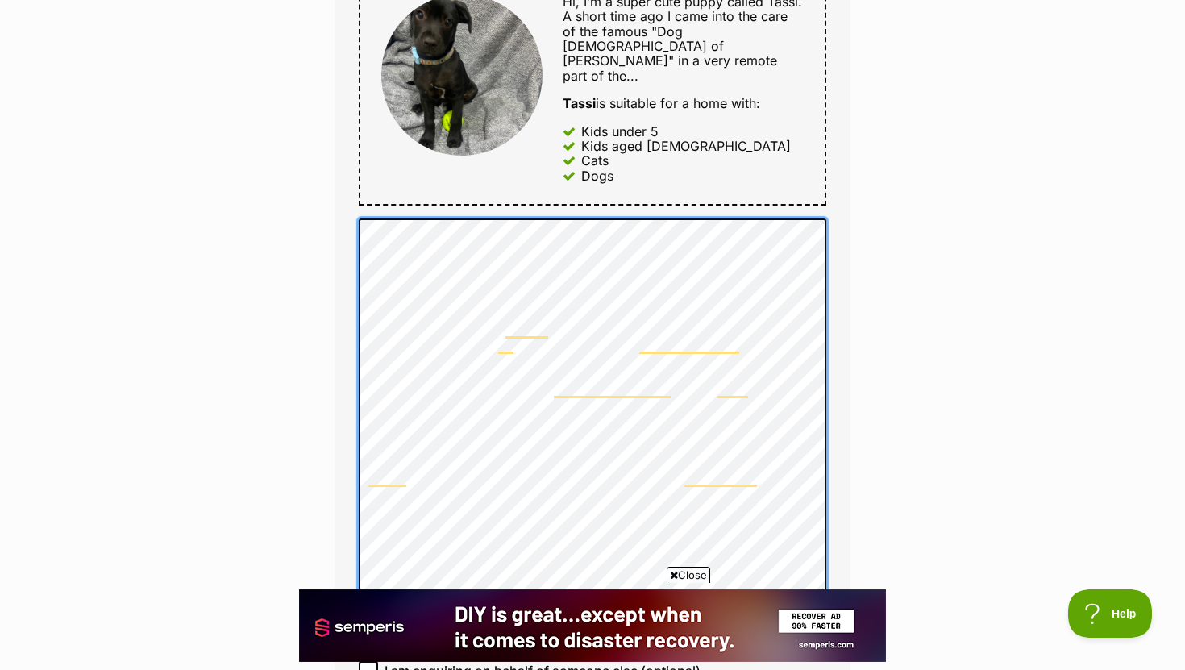
scroll to position [0, 0]
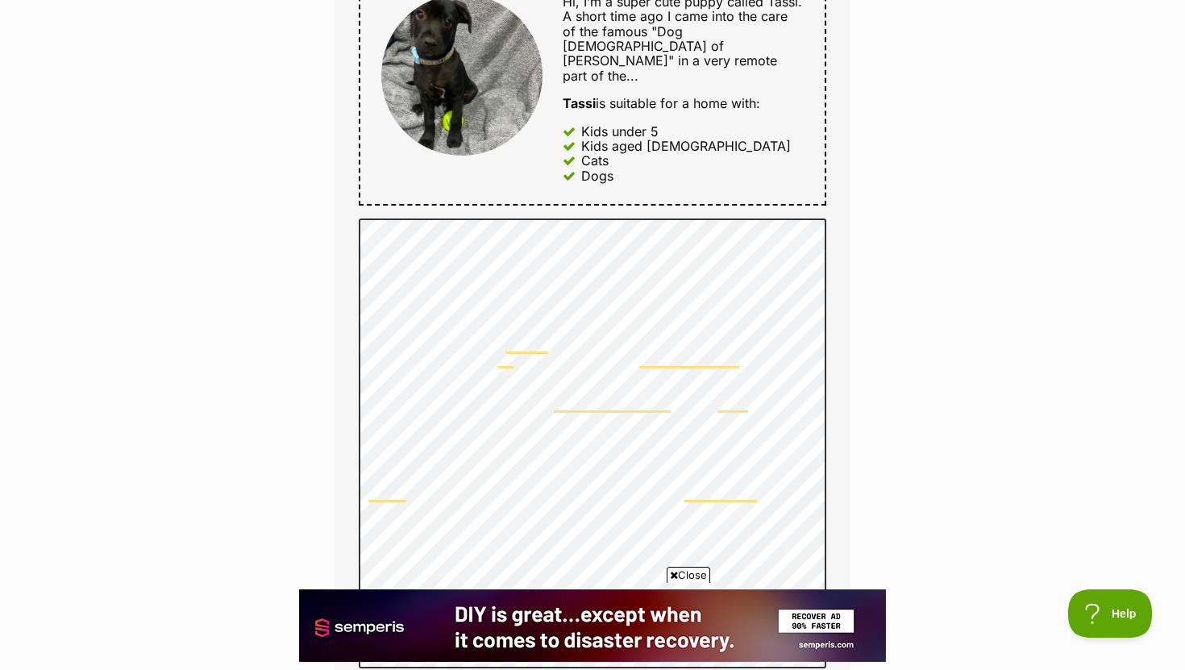
click at [898, 361] on div "Enquire about Tassi Full name [PERSON_NAME] Email We require this to be able to…" at bounding box center [592, 448] width 1185 height 2286
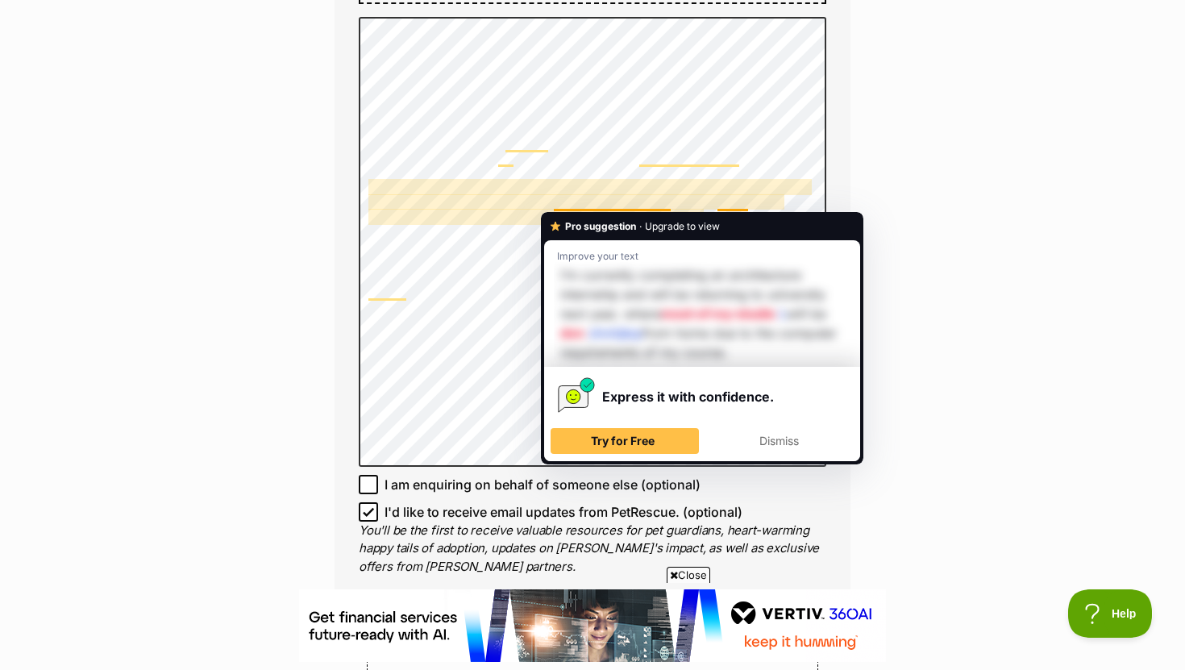
click at [269, 263] on div "Enquire about Tassi Full name [PERSON_NAME] Email We require this to be able to…" at bounding box center [592, 246] width 1185 height 2286
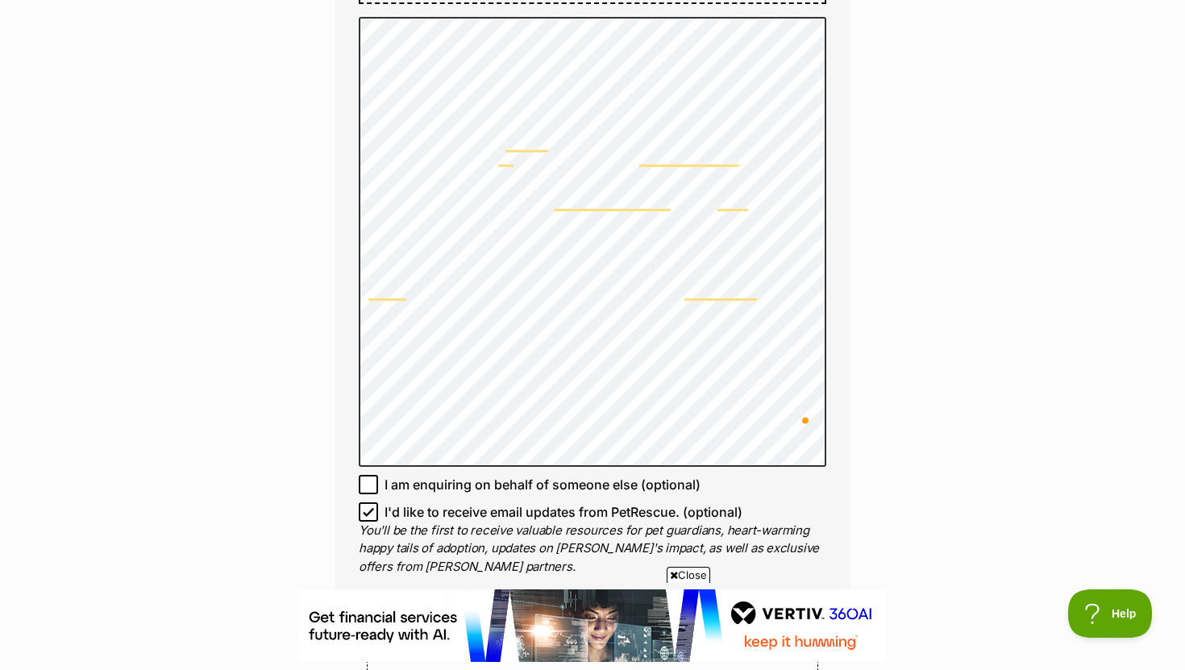
click at [881, 303] on div "Enquire about Tassi Full name [PERSON_NAME] Email We require this to be able to…" at bounding box center [592, 246] width 1185 height 2286
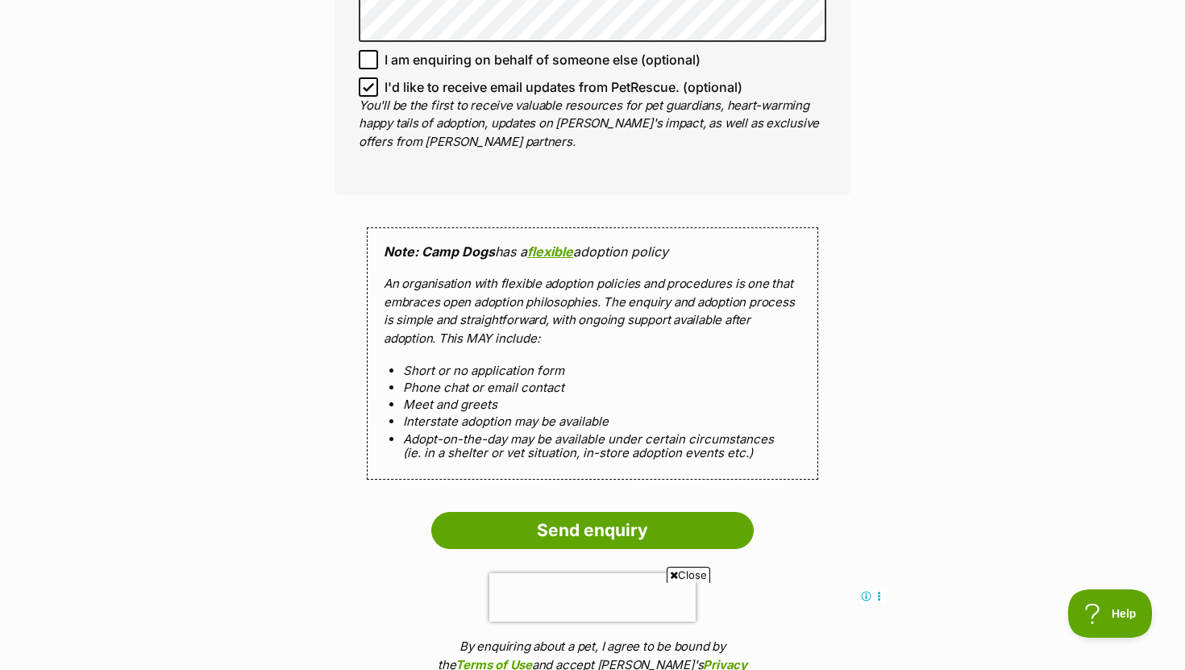
scroll to position [1595, 0]
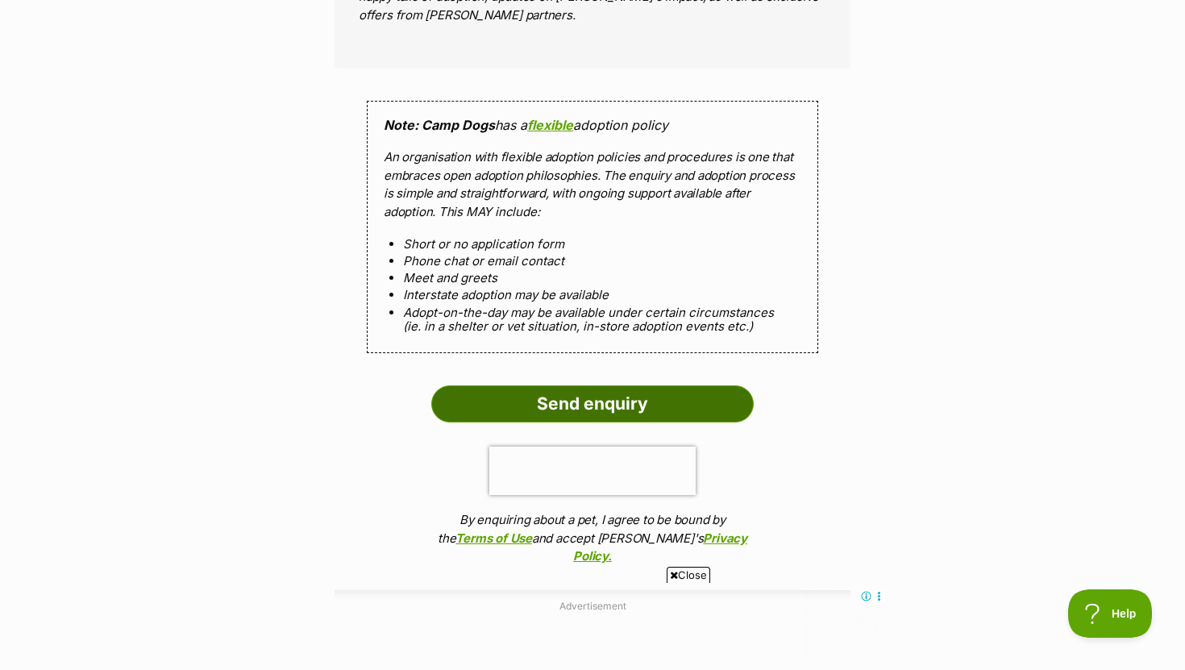
click at [626, 385] on input "Send enquiry" at bounding box center [592, 403] width 323 height 37
